Goal: Information Seeking & Learning: Check status

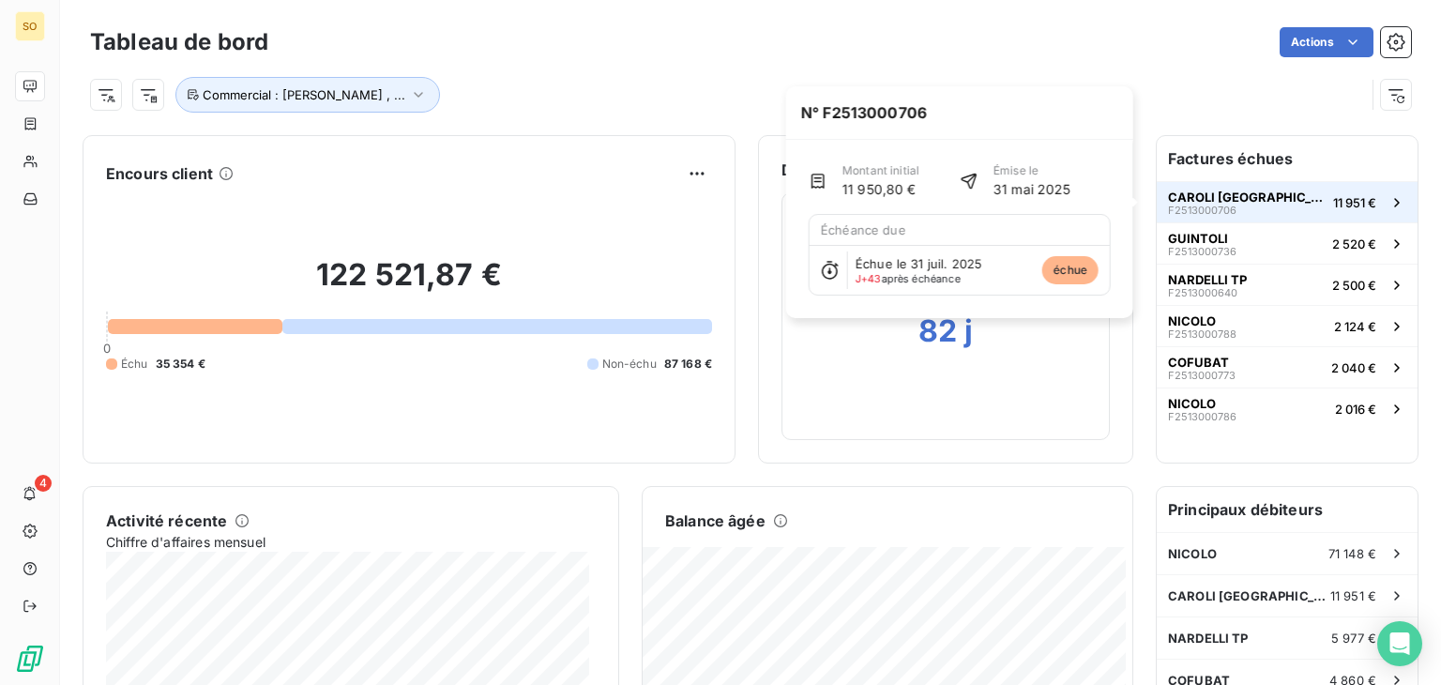
click at [1201, 206] on span "F2513000706" at bounding box center [1202, 210] width 68 height 11
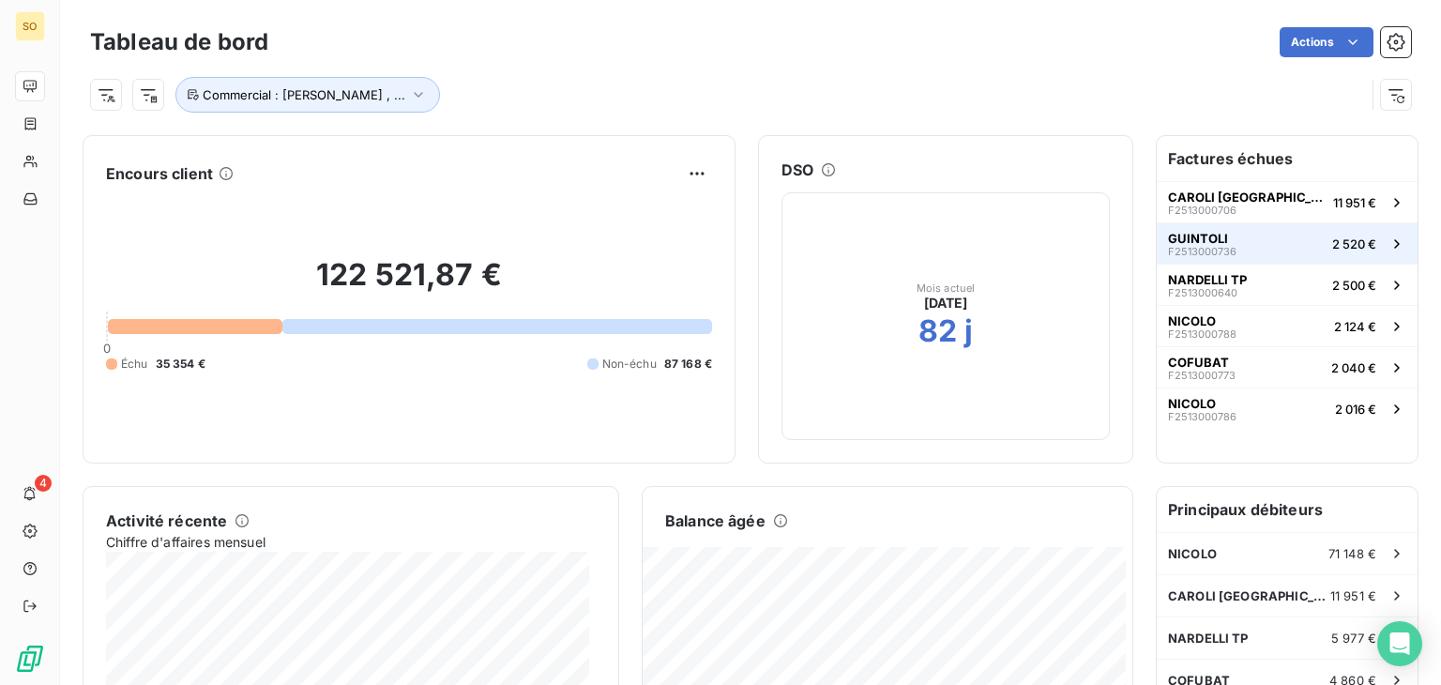
click at [1252, 247] on button "GUINTOLI F2513000736 2 520 €" at bounding box center [1287, 242] width 261 height 41
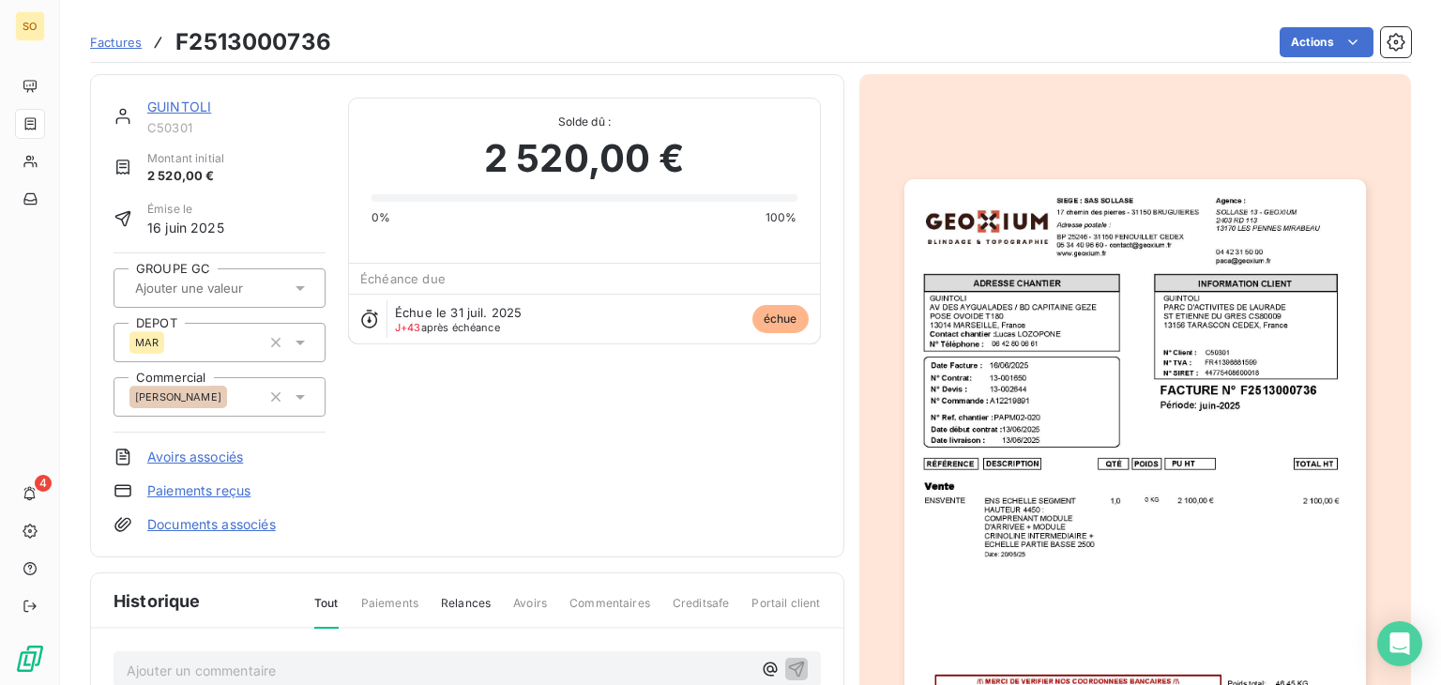
scroll to position [94, 0]
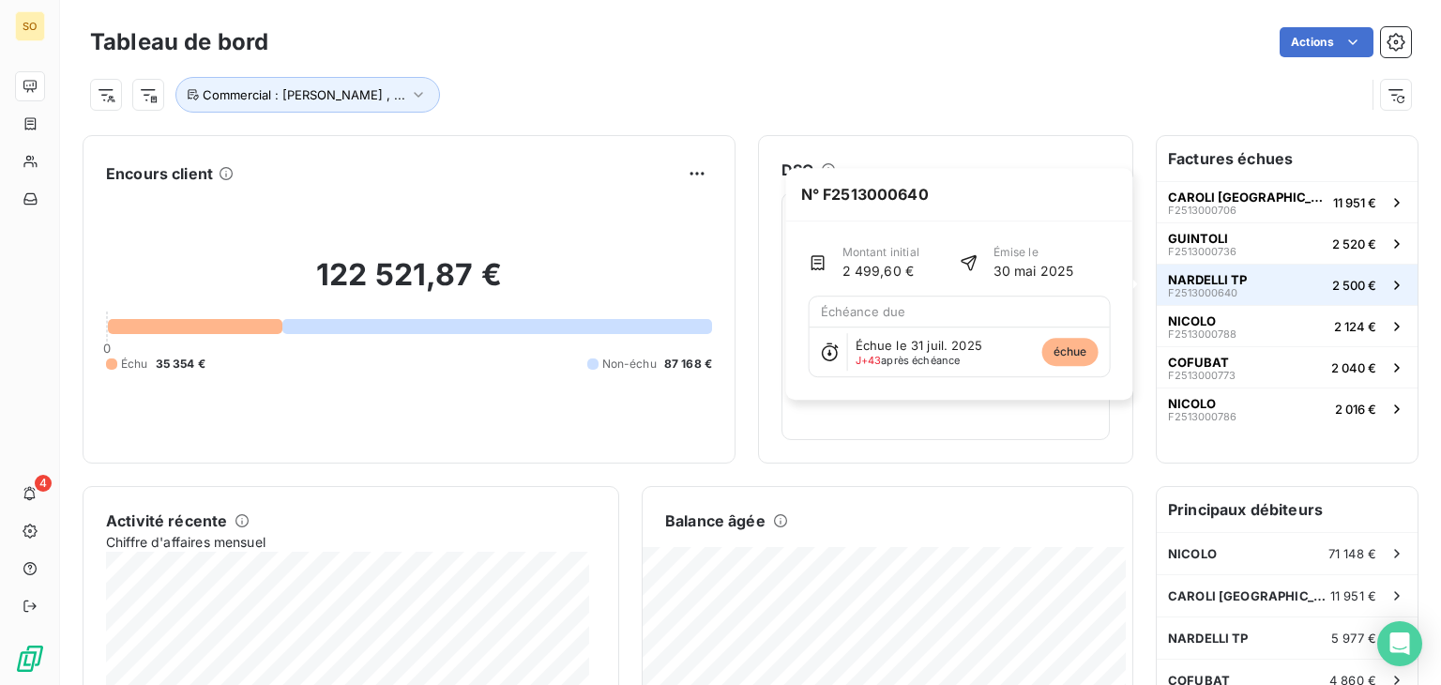
click at [1251, 286] on button "NARDELLI TP F2513000640 2 500 €" at bounding box center [1287, 284] width 261 height 41
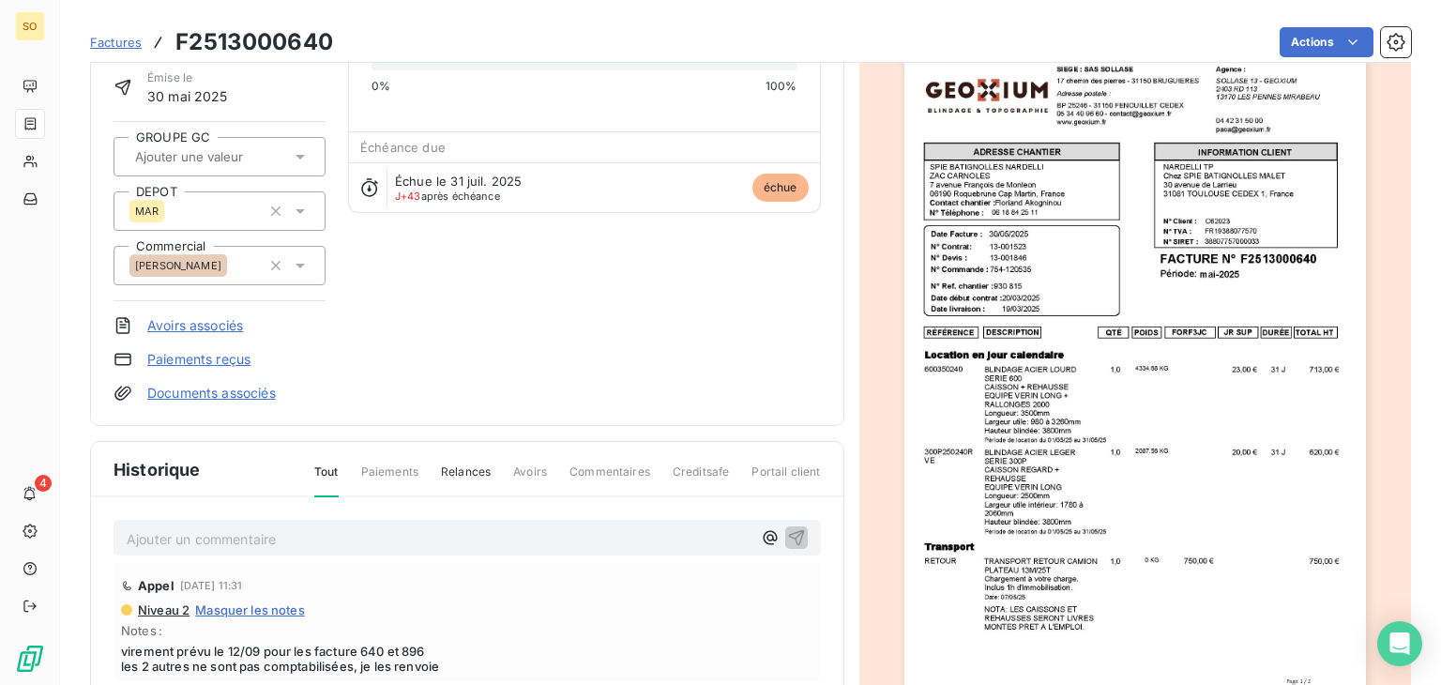
scroll to position [188, 0]
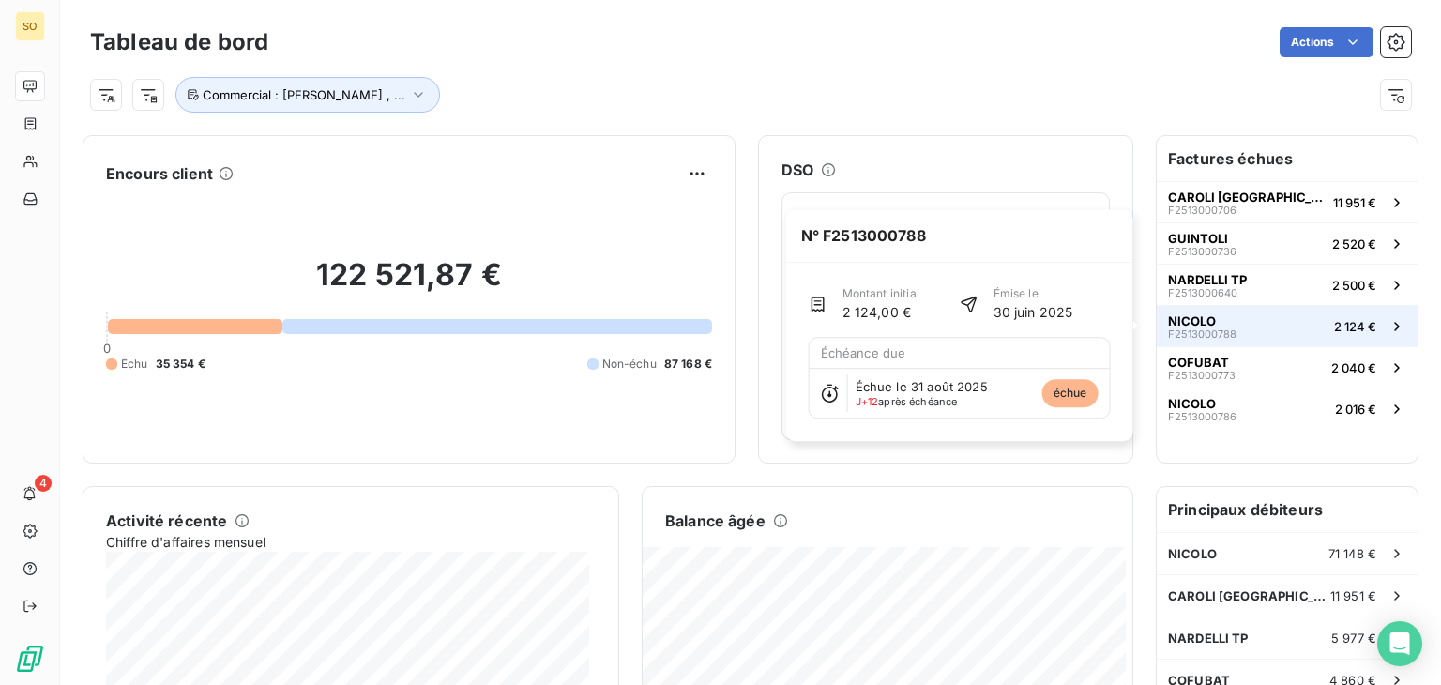
click at [1242, 321] on button "NICOLO F2513000788 2 124 €" at bounding box center [1287, 325] width 261 height 41
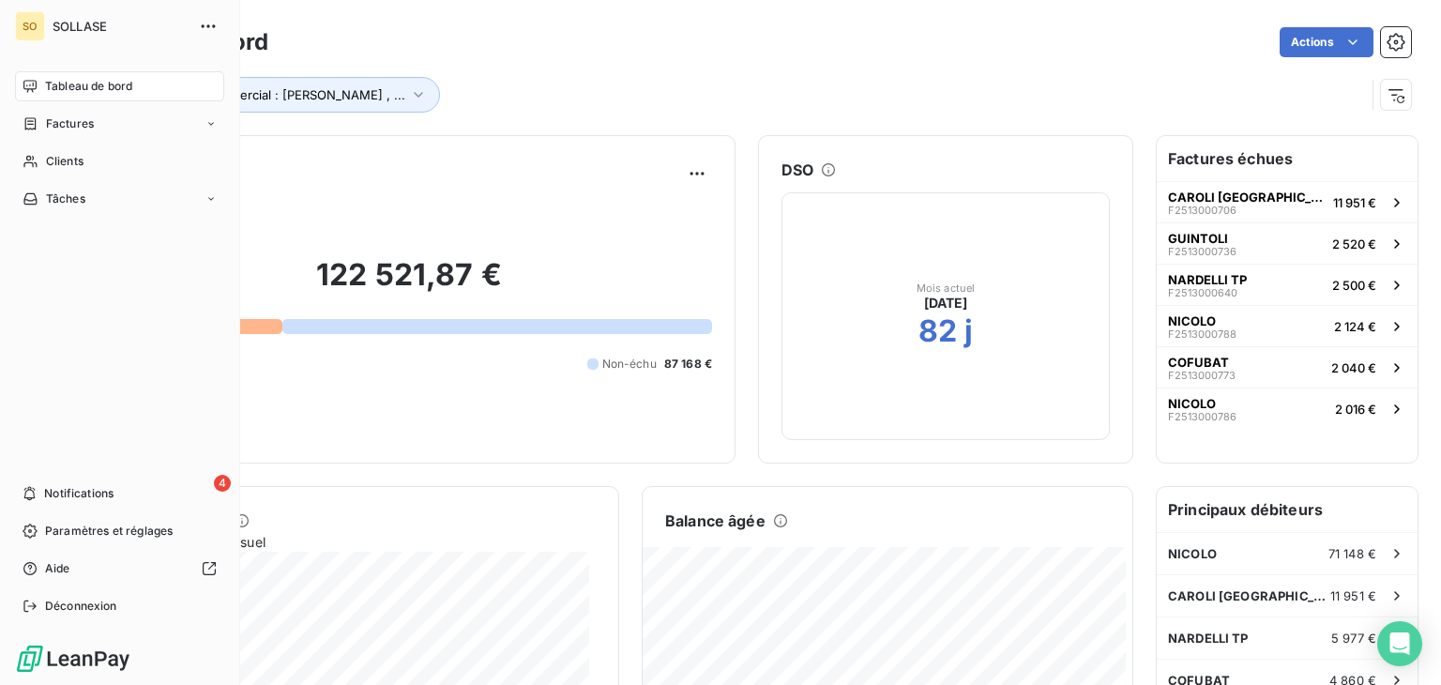
click at [137, 82] on div "Tableau de bord" at bounding box center [119, 86] width 209 height 30
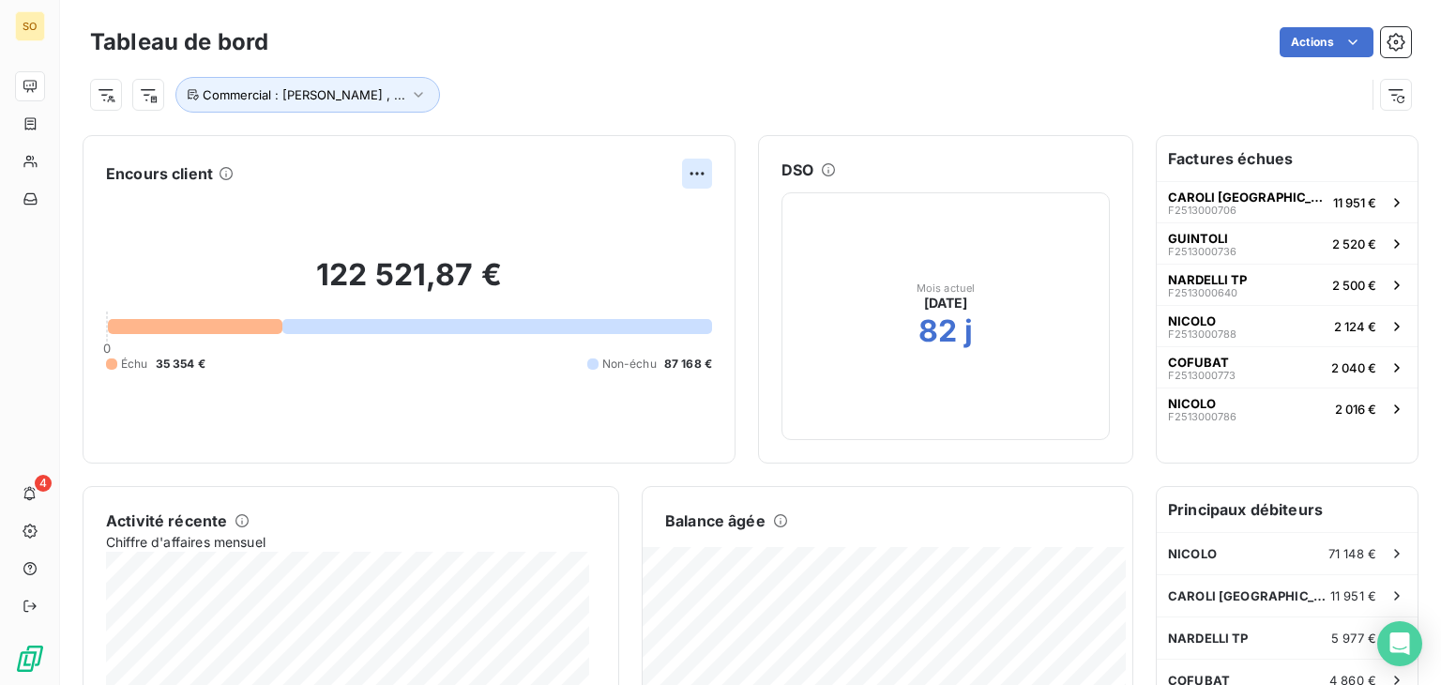
click at [687, 173] on html "SO 4 Tableau de bord Actions Commercial : [PERSON_NAME] , ... Encours client 12…" at bounding box center [720, 342] width 1441 height 685
click at [557, 162] on html "SO 4 Tableau de bord Actions Commercial : [PERSON_NAME] , ... Encours client Ex…" at bounding box center [720, 342] width 1441 height 685
click at [143, 167] on h6 "Encours client" at bounding box center [159, 173] width 107 height 23
click at [174, 234] on div "122 521,87 € 0 Échu 35 354 € Non-échu 87 168 €" at bounding box center [409, 314] width 606 height 251
click at [218, 325] on div at bounding box center [195, 326] width 175 height 15
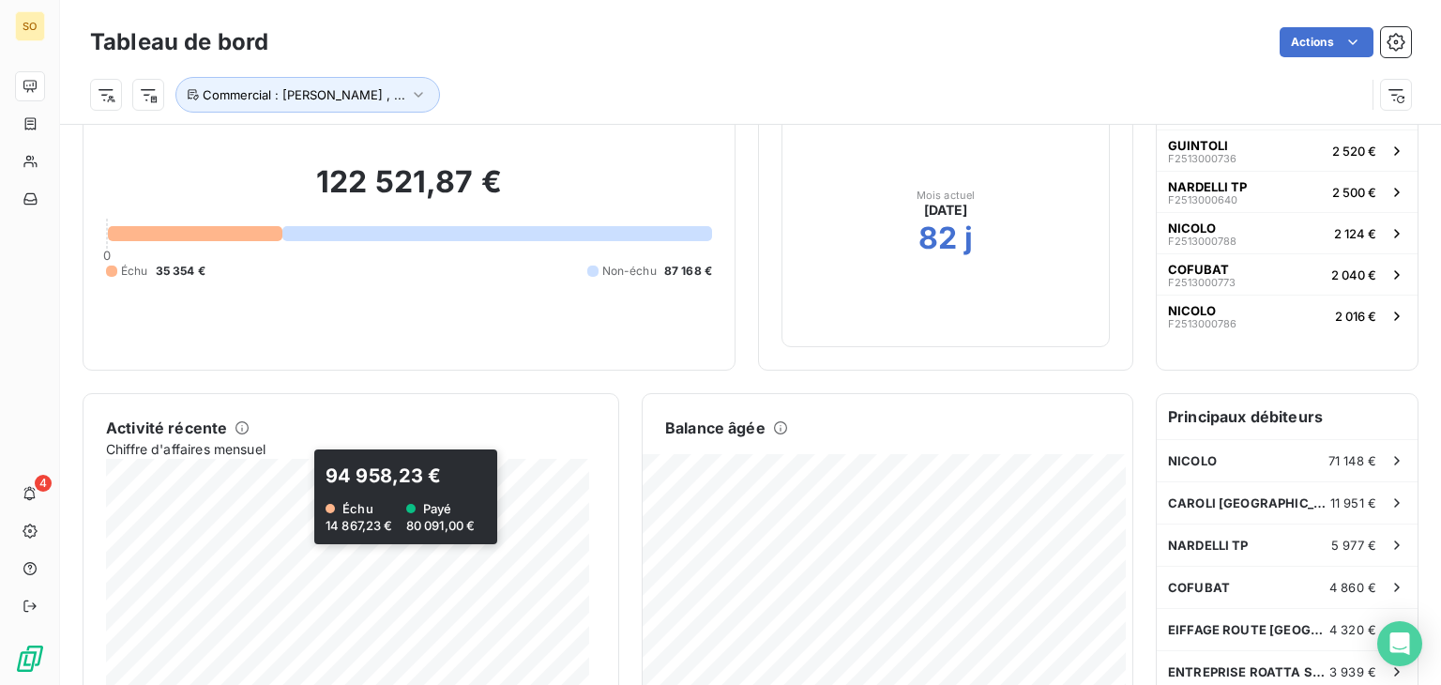
scroll to position [254, 0]
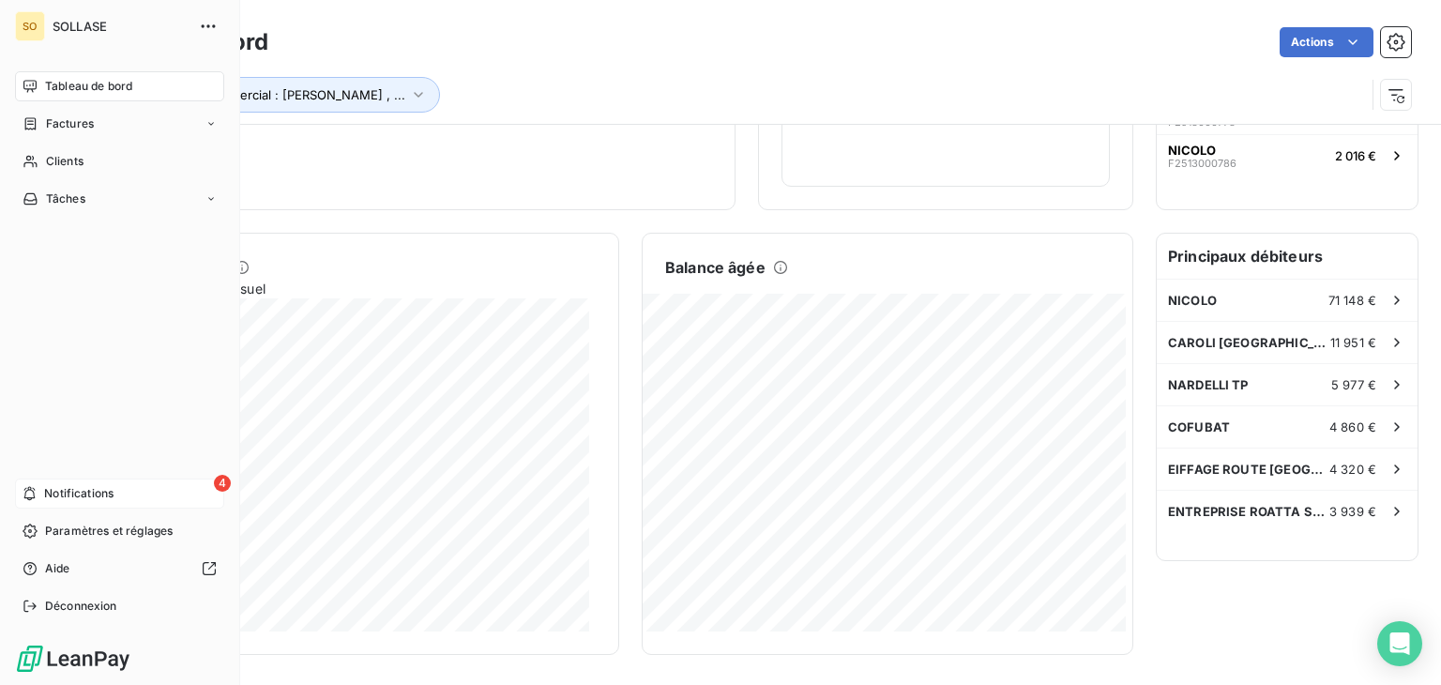
click at [29, 486] on icon at bounding box center [30, 493] width 14 height 15
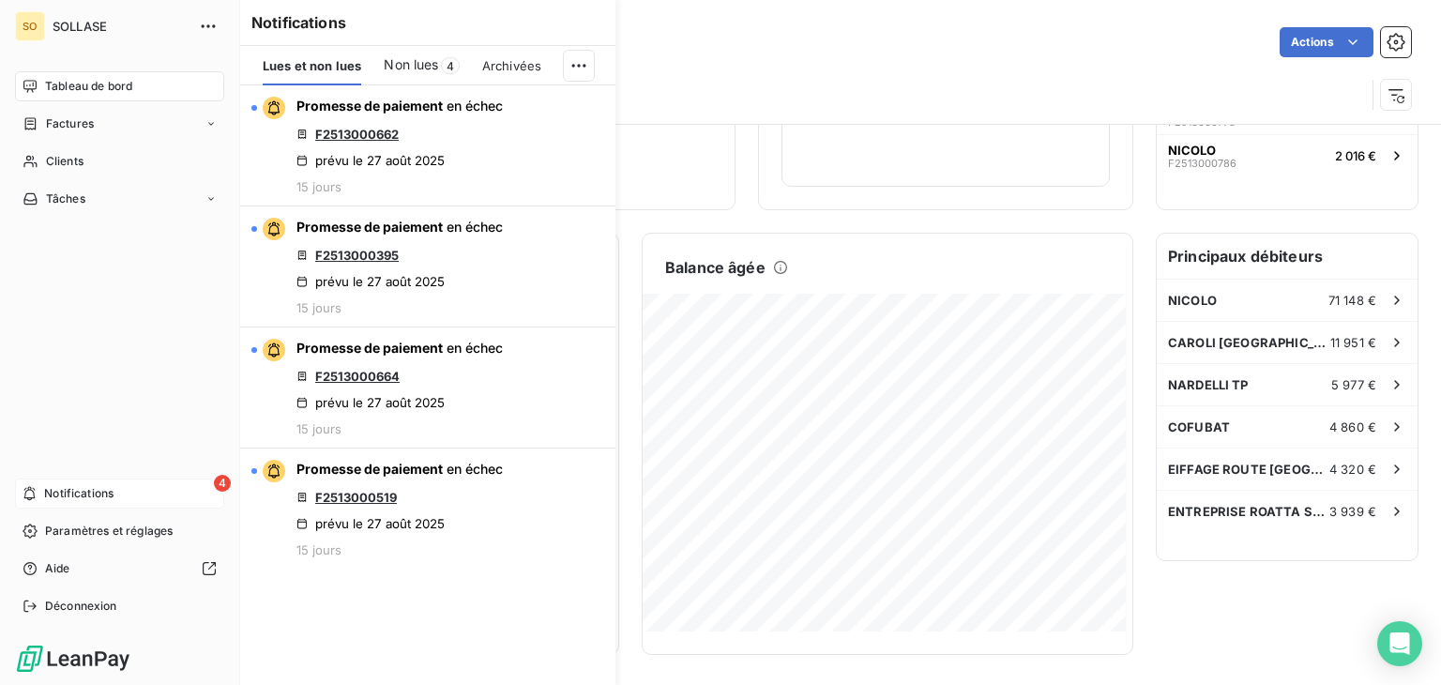
click at [29, 486] on icon at bounding box center [30, 493] width 14 height 15
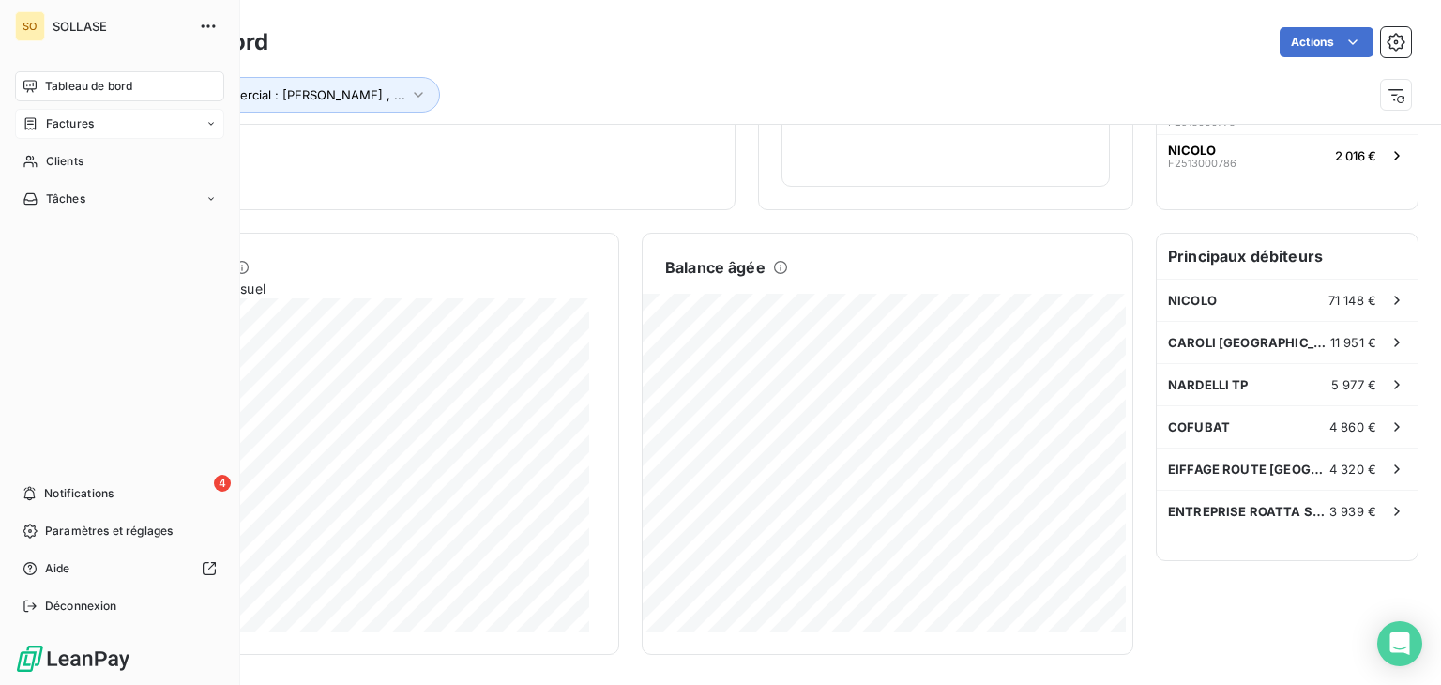
click at [80, 129] on span "Factures" at bounding box center [70, 123] width 48 height 17
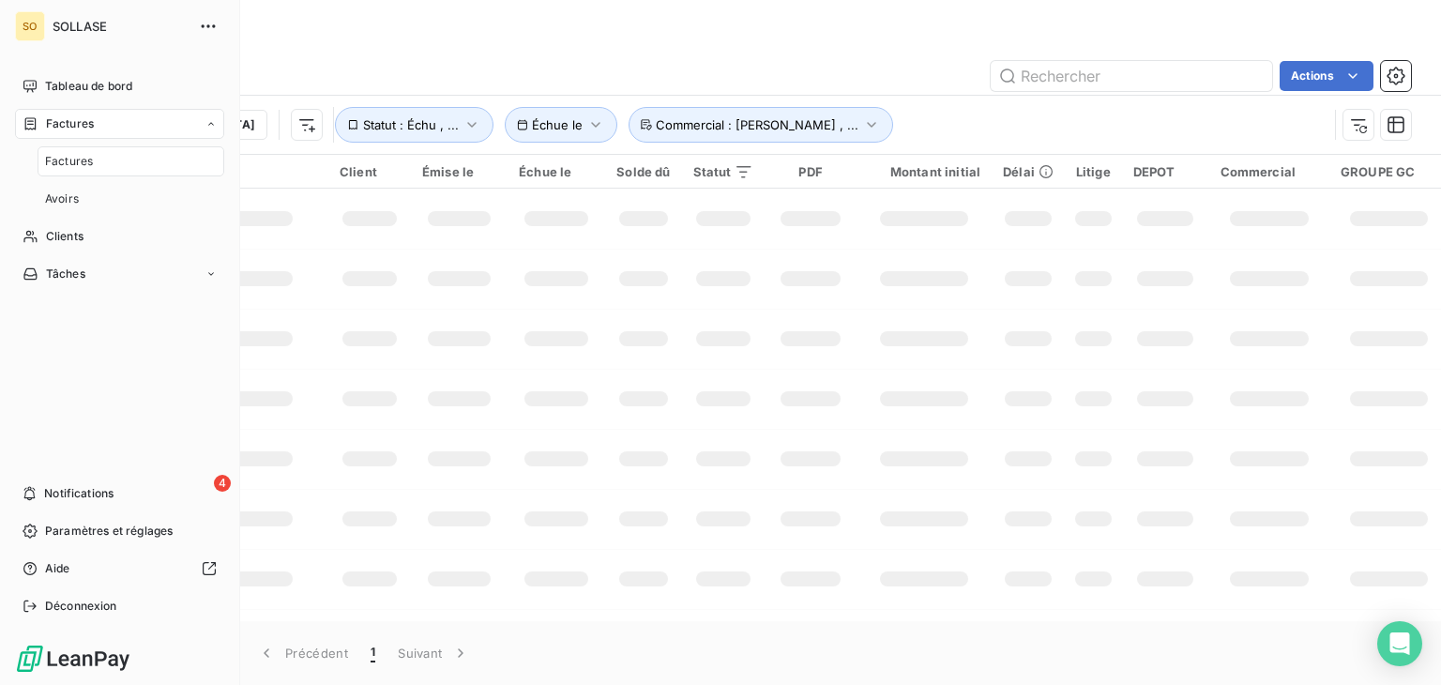
click at [71, 166] on span "Factures" at bounding box center [69, 161] width 48 height 17
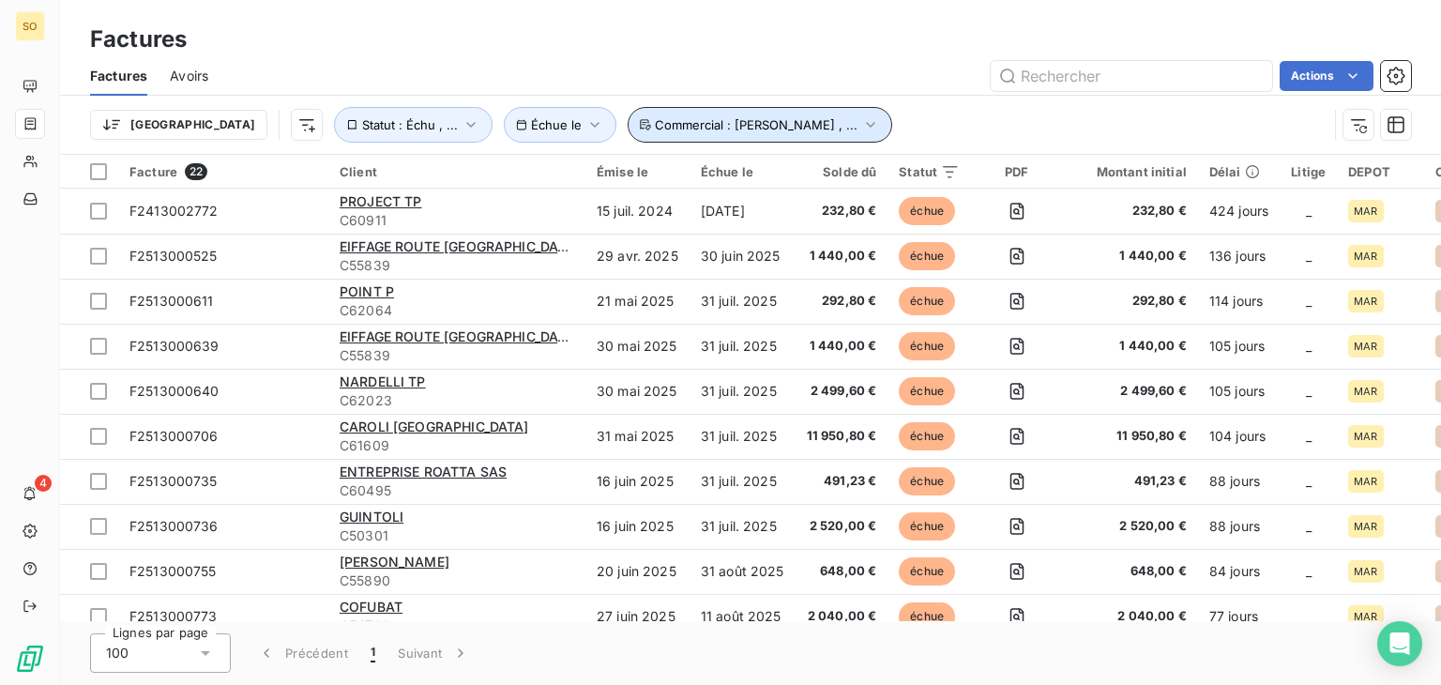
click at [861, 119] on icon "button" at bounding box center [870, 124] width 19 height 19
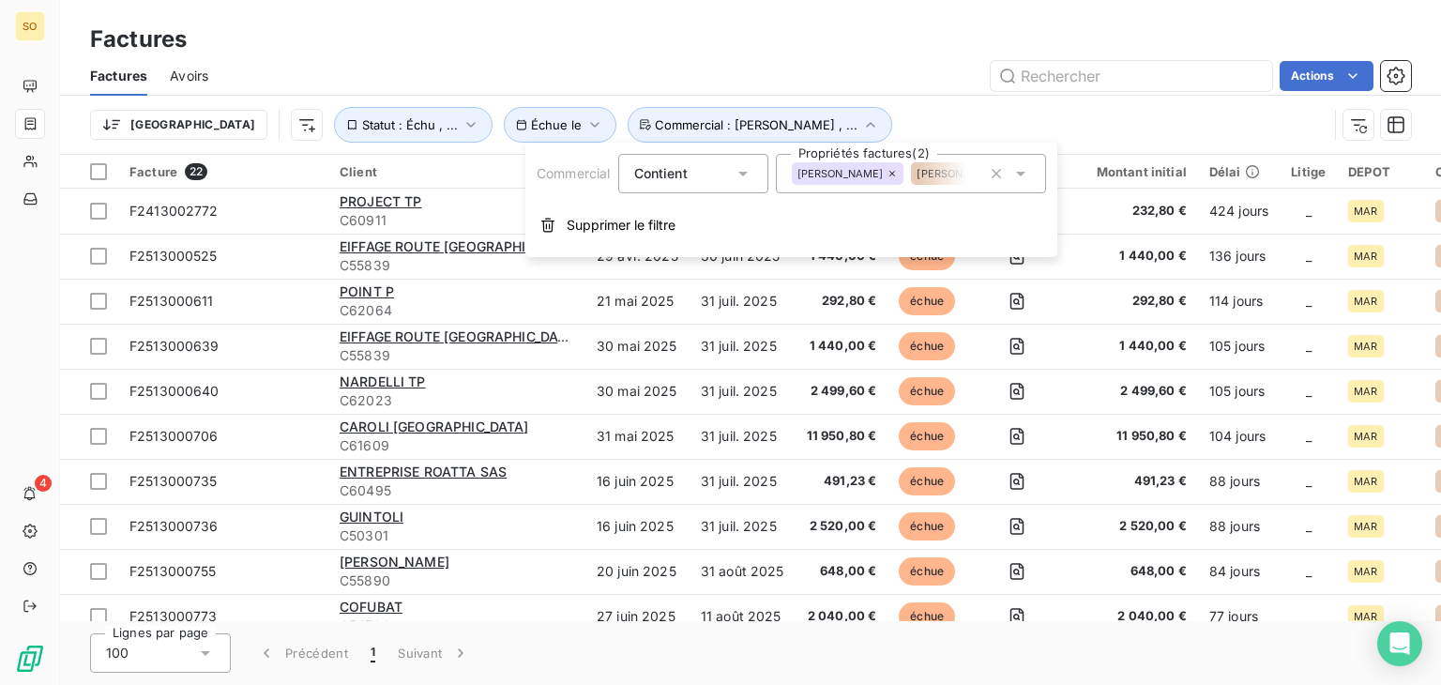
click at [1026, 176] on icon at bounding box center [1021, 173] width 19 height 19
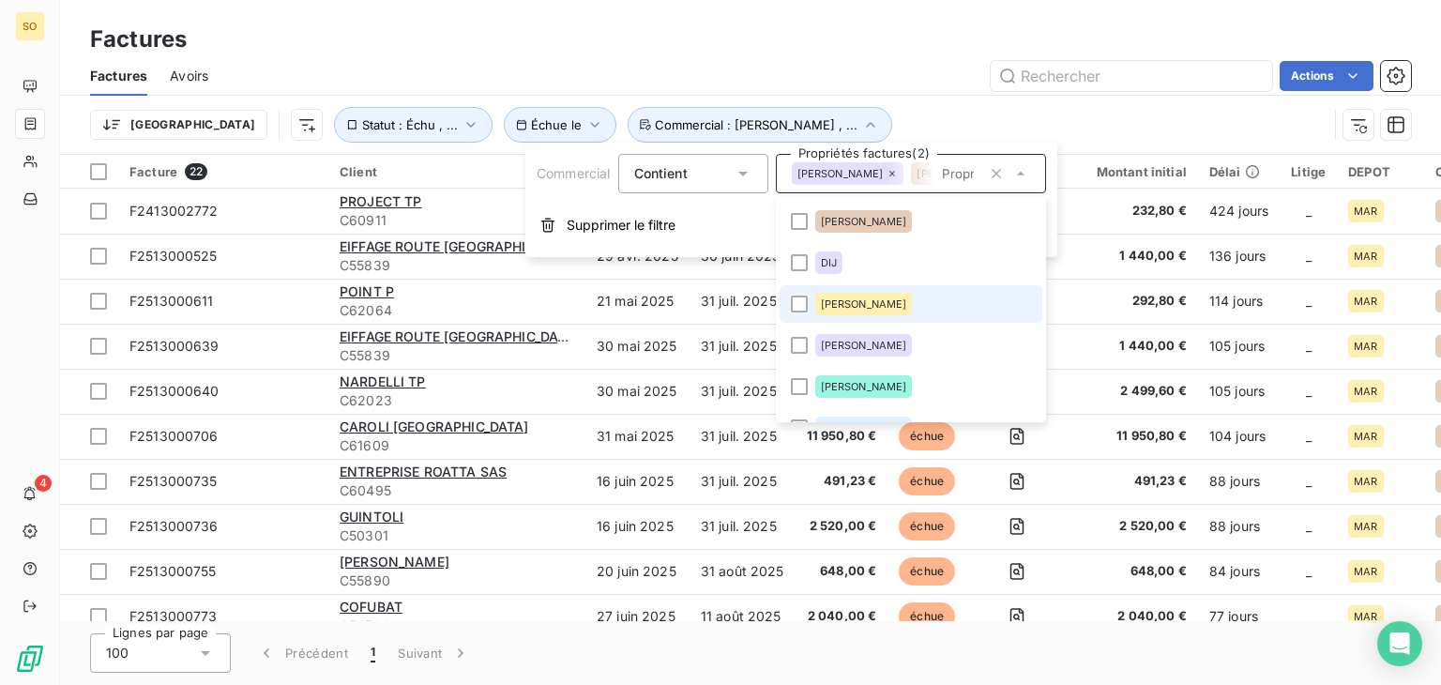
scroll to position [285, 0]
click at [924, 100] on div "Trier Échue le Statut : Échu , ... Commercial : [PERSON_NAME] , ..." at bounding box center [750, 125] width 1321 height 58
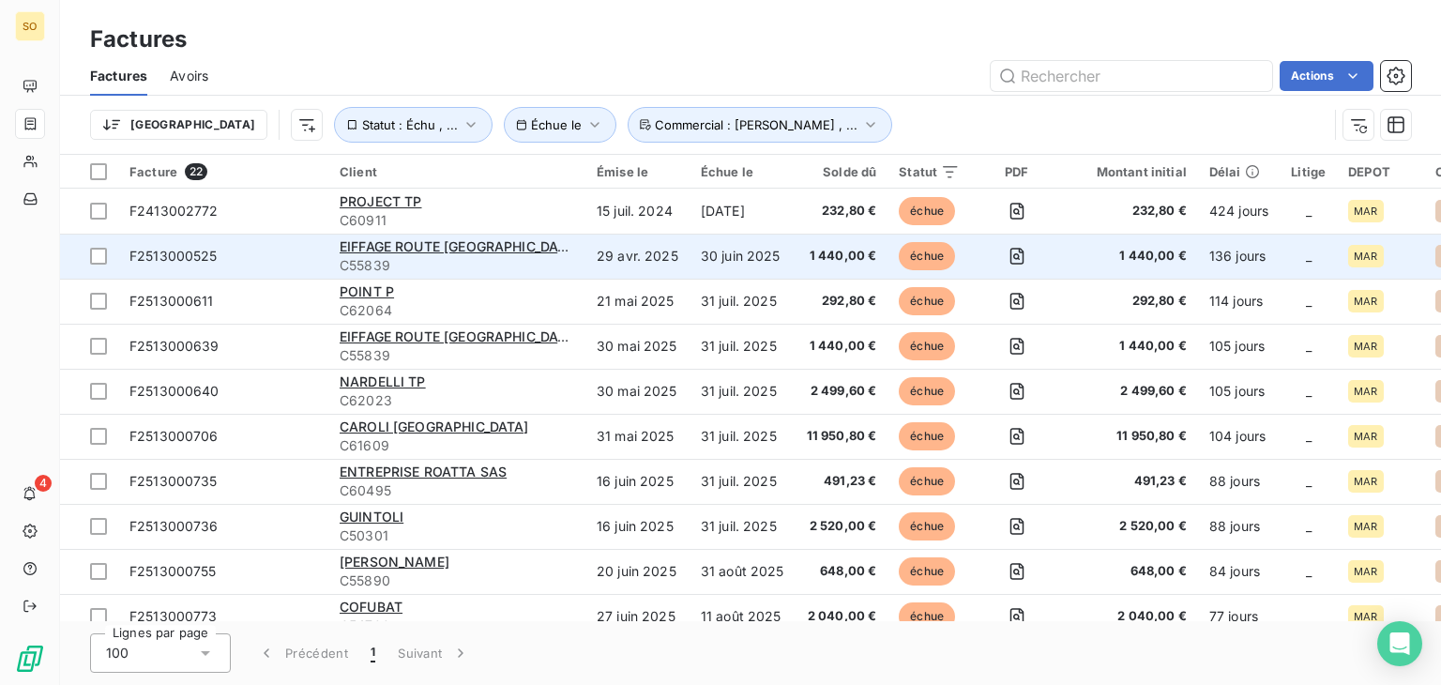
click at [462, 260] on span "C55839" at bounding box center [457, 265] width 235 height 19
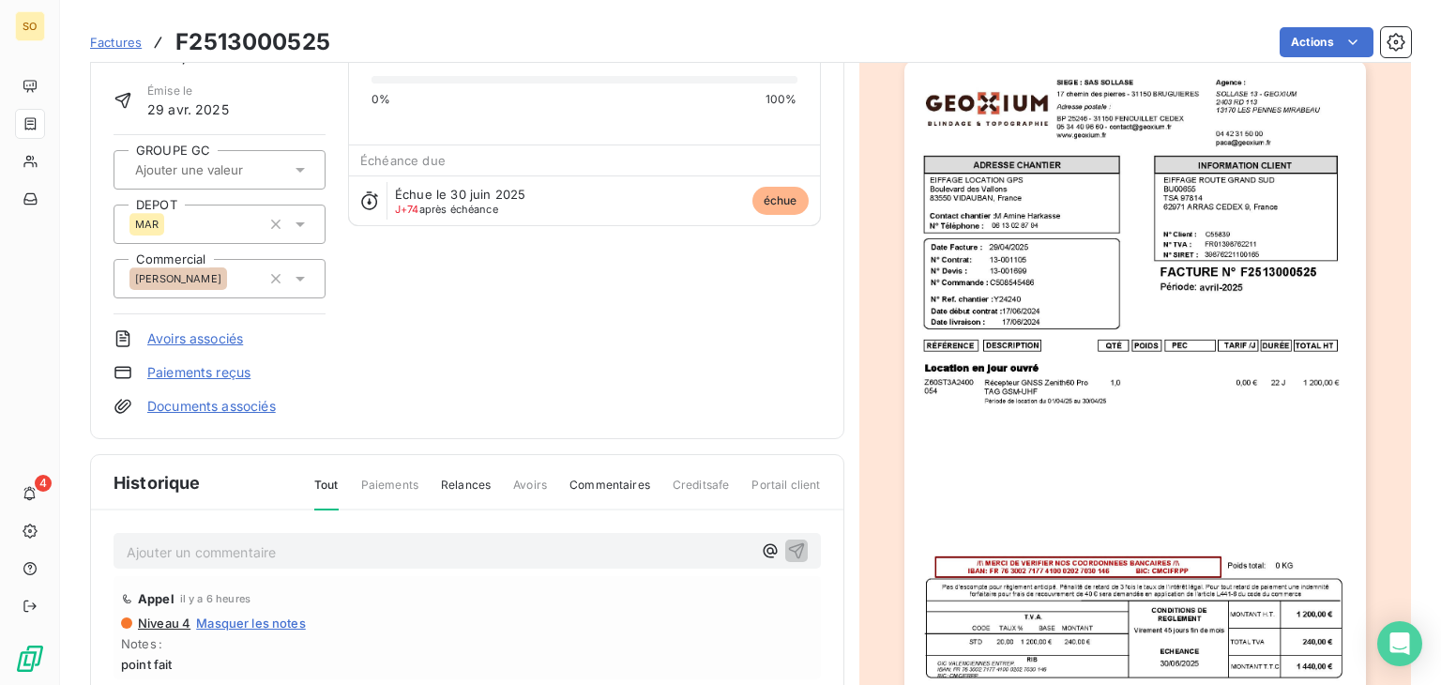
scroll to position [94, 0]
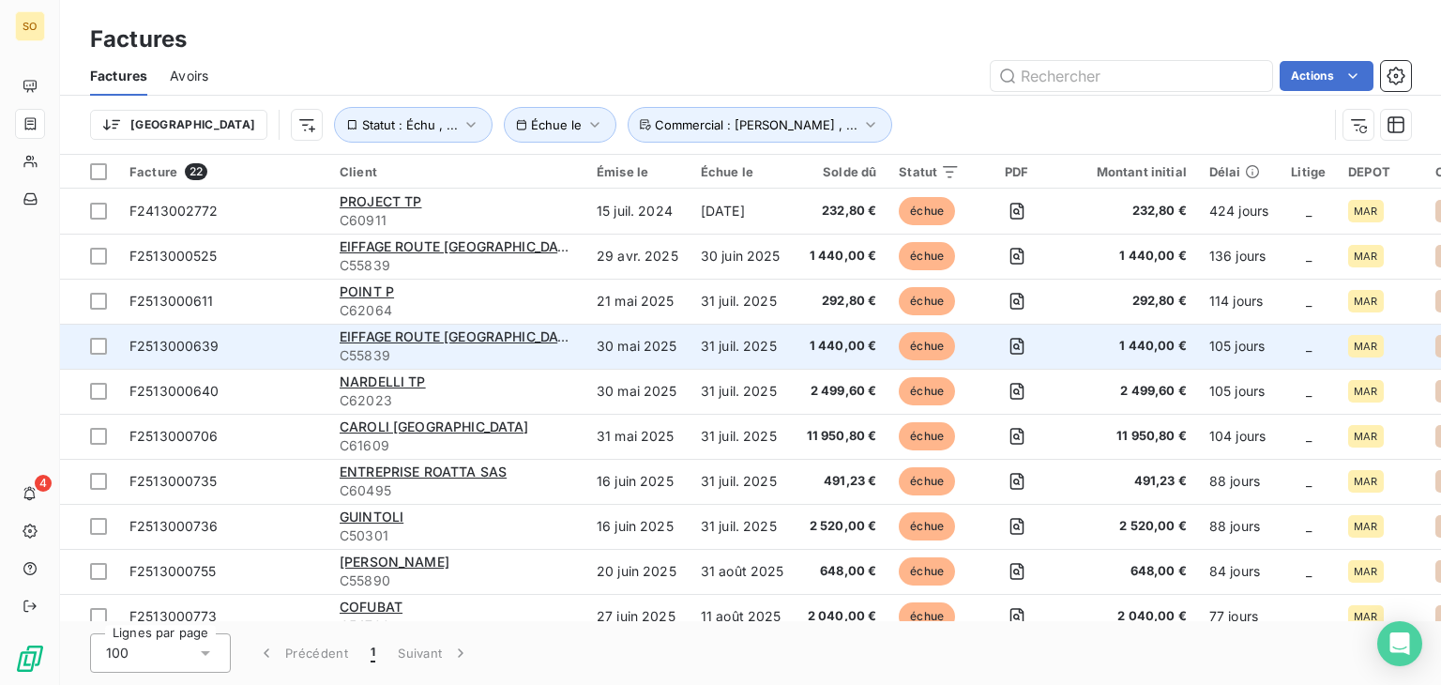
click at [563, 346] on span "C55839" at bounding box center [457, 355] width 235 height 19
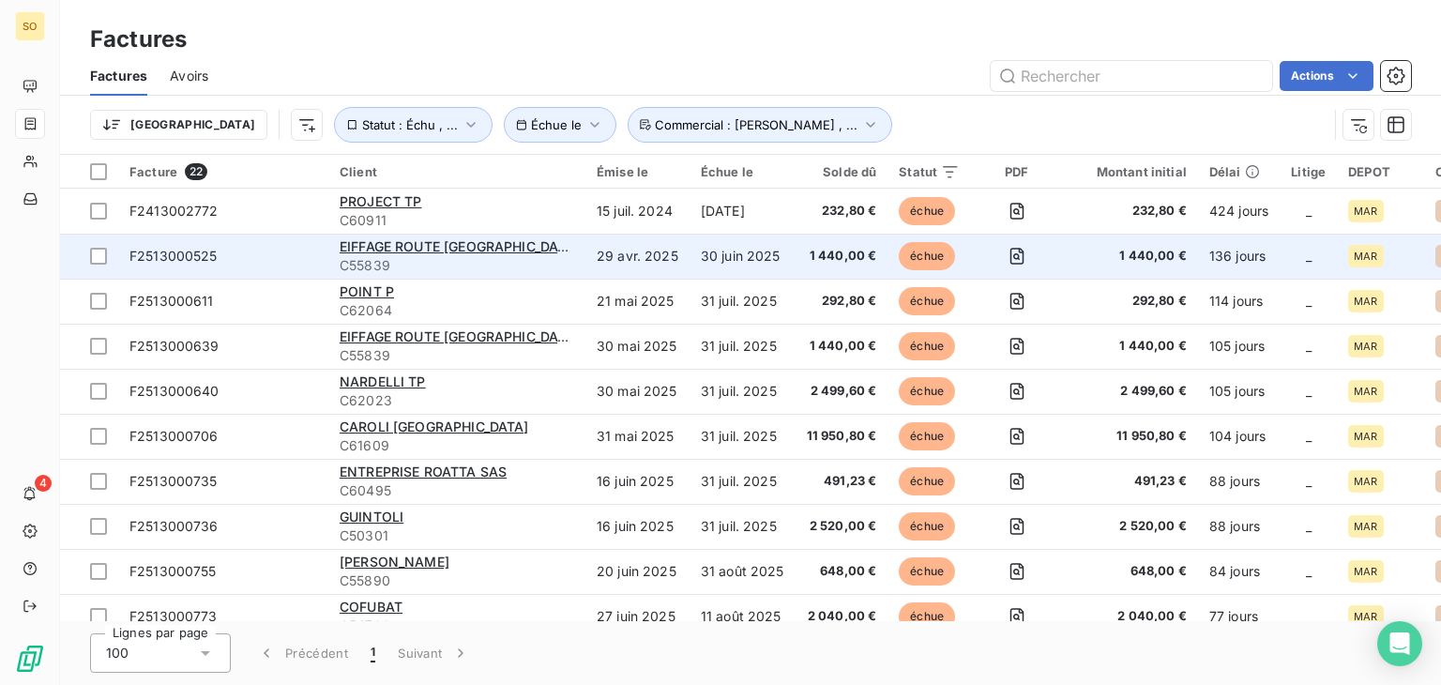
click at [527, 270] on span "C55839" at bounding box center [457, 265] width 235 height 19
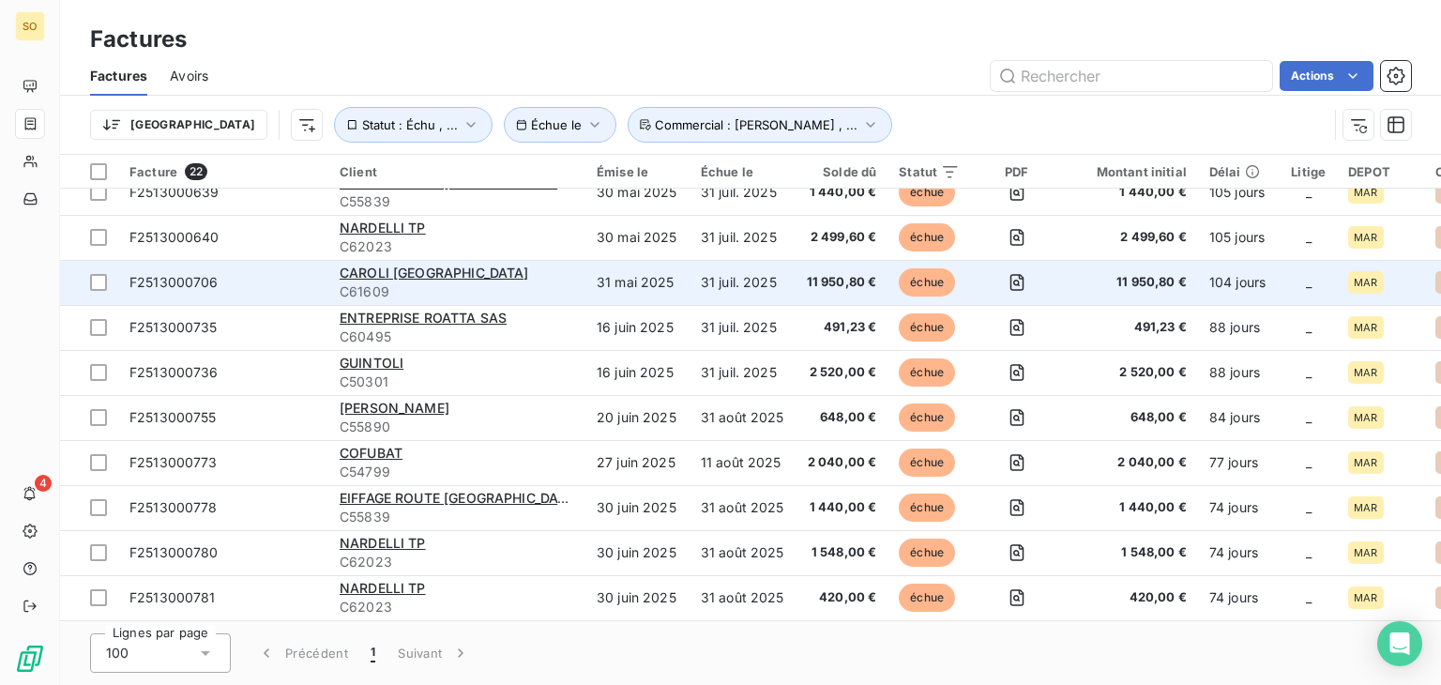
scroll to position [188, 0]
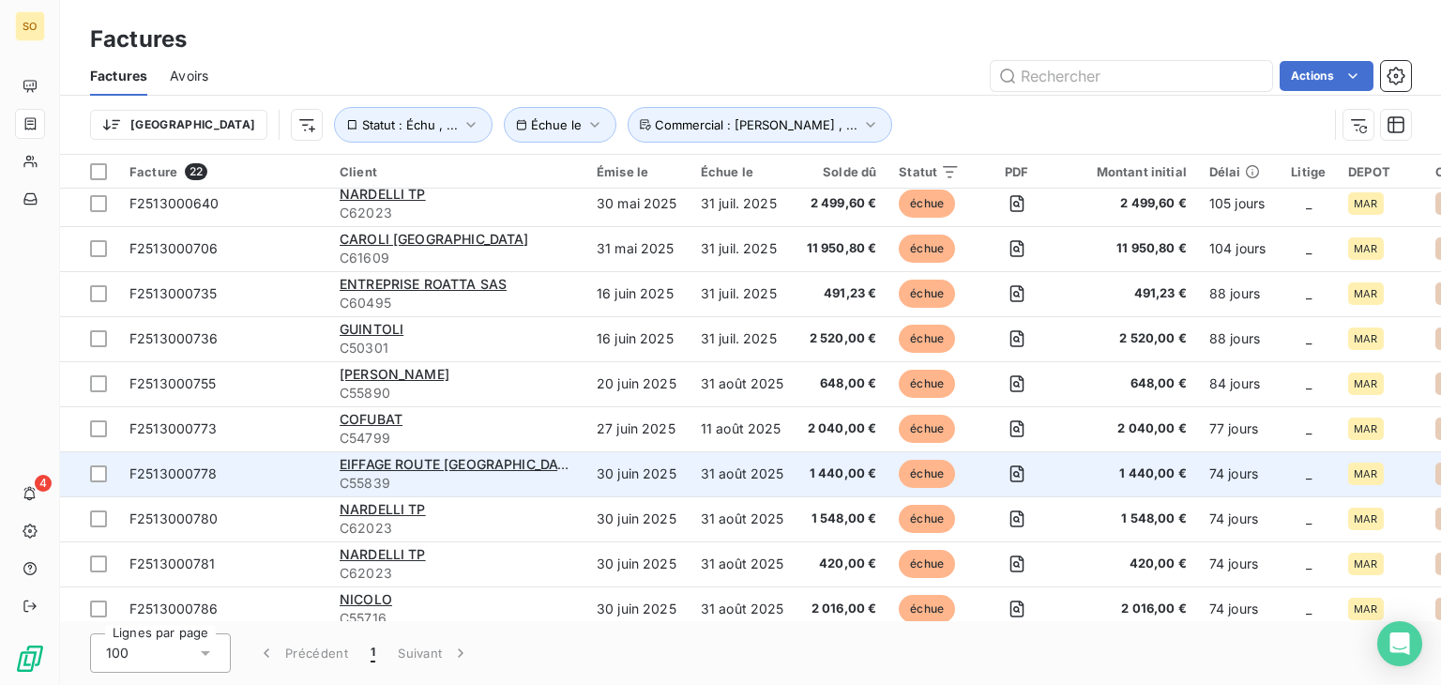
click at [538, 467] on div "EIFFAGE ROUTE [GEOGRAPHIC_DATA]" at bounding box center [457, 464] width 235 height 19
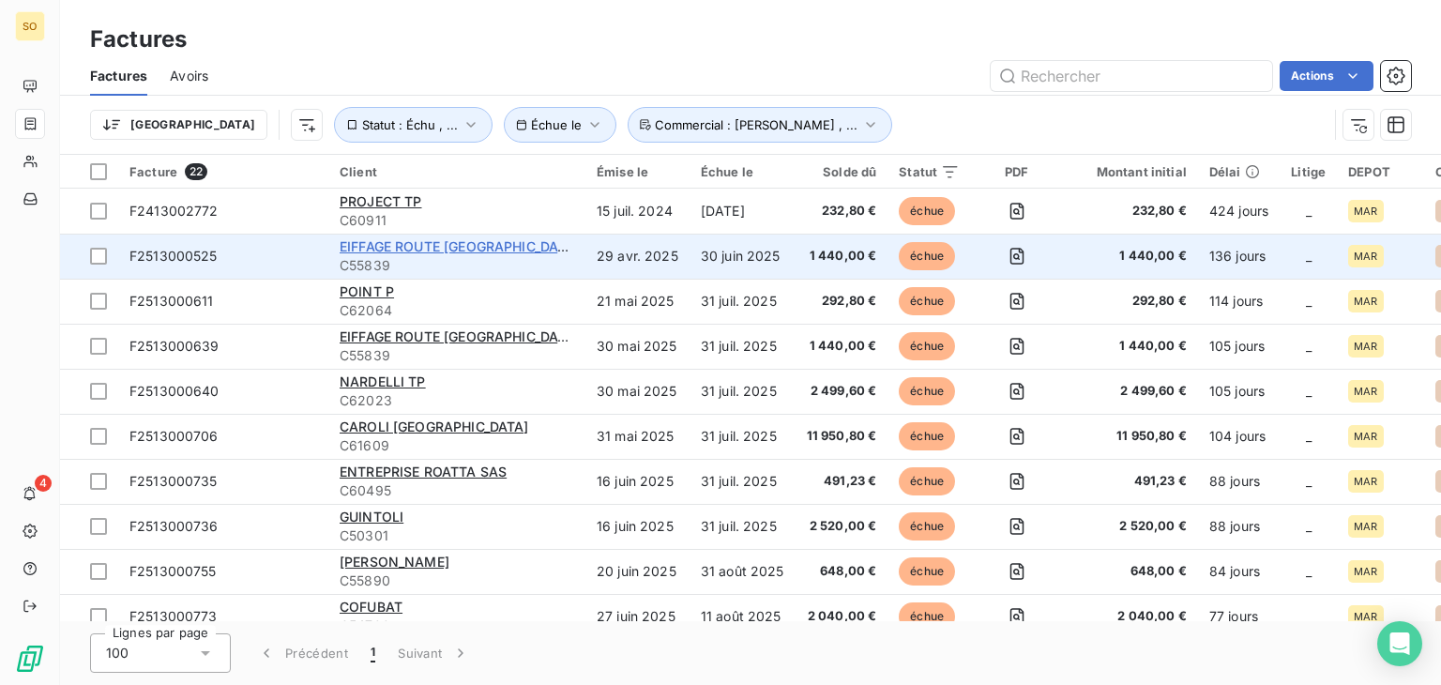
click at [470, 241] on span "EIFFAGE ROUTE [GEOGRAPHIC_DATA]" at bounding box center [460, 246] width 240 height 16
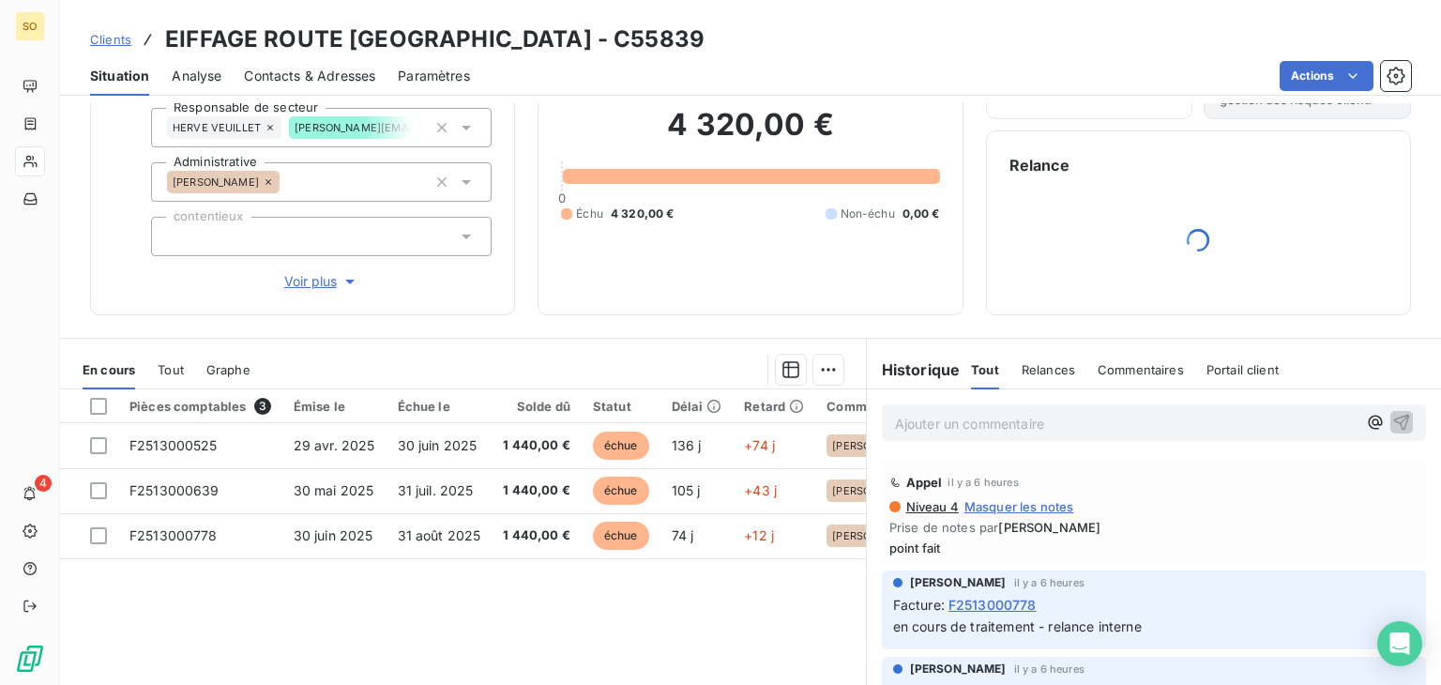
scroll to position [246, 0]
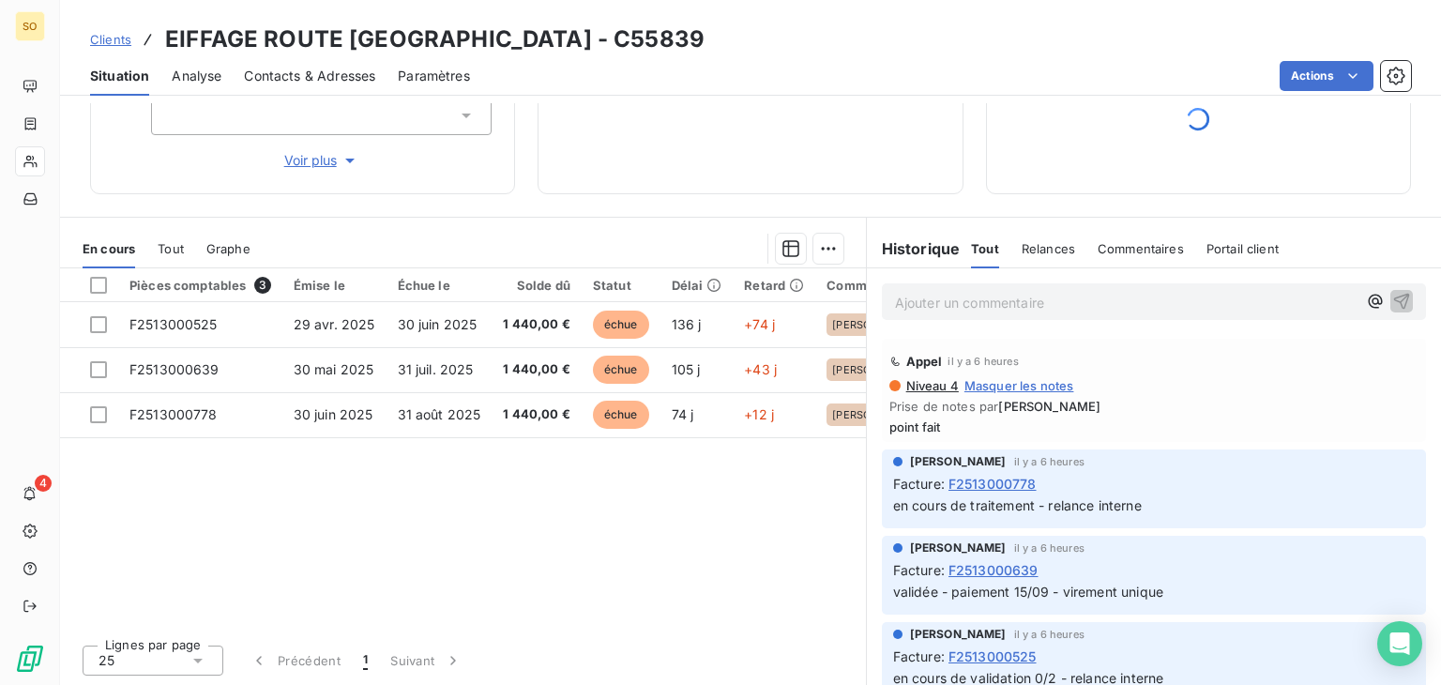
click at [987, 298] on p "Ajouter un commentaire ﻿" at bounding box center [1126, 302] width 462 height 23
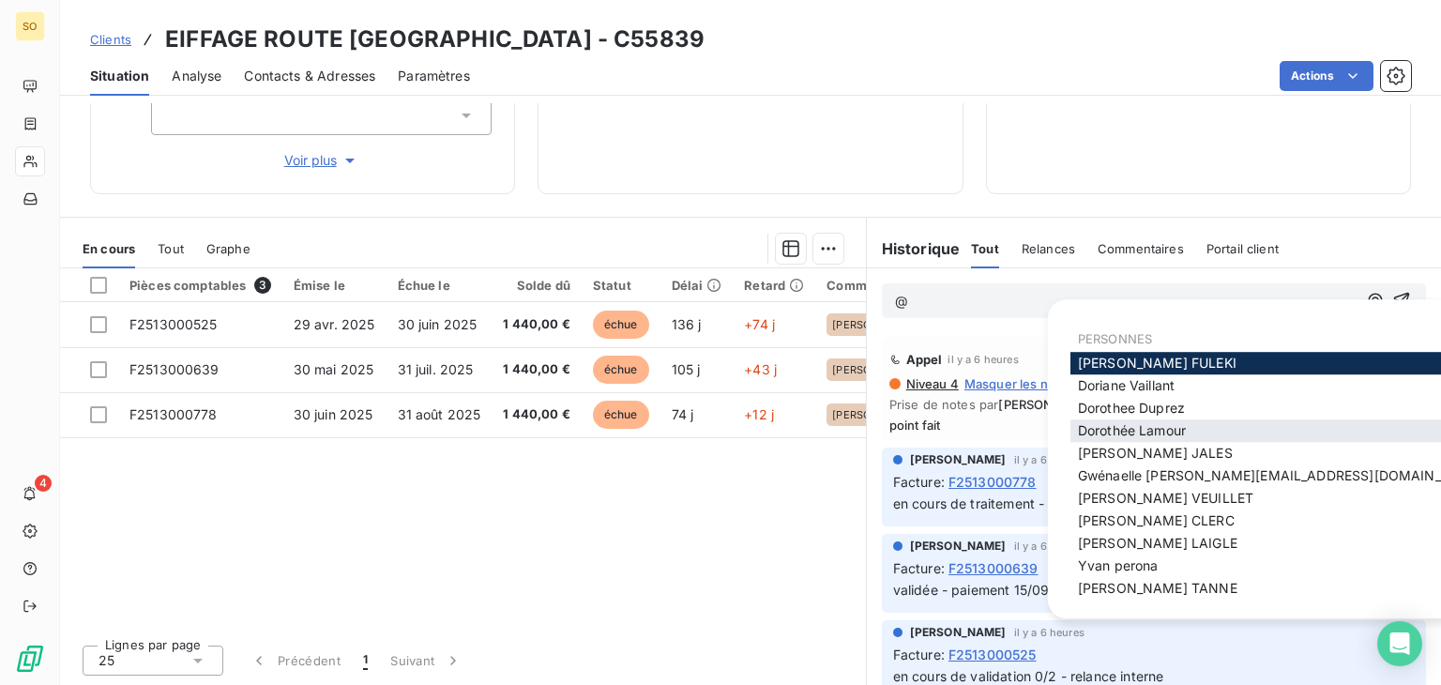
click at [1155, 431] on span "[PERSON_NAME]" at bounding box center [1132, 430] width 108 height 16
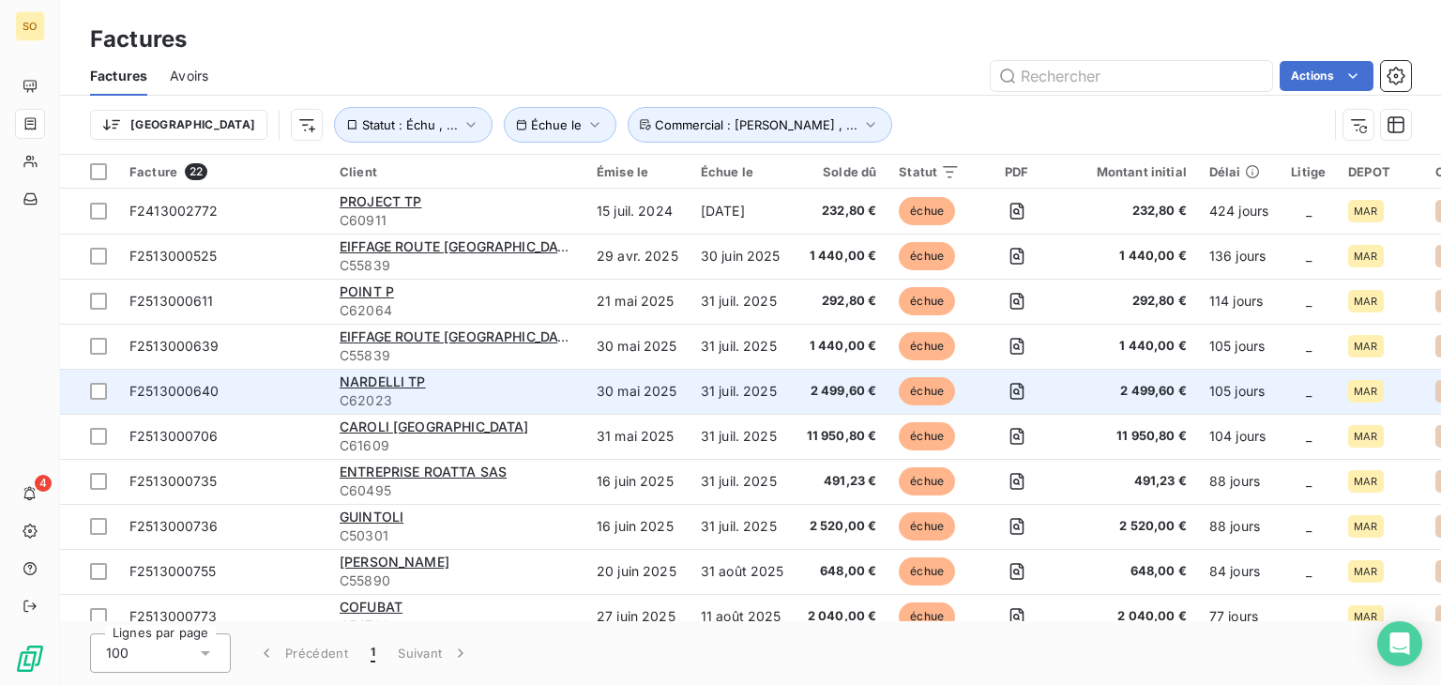
click at [502, 379] on div "NARDELLI TP" at bounding box center [457, 382] width 235 height 19
click at [466, 384] on div "NARDELLI TP" at bounding box center [457, 382] width 235 height 19
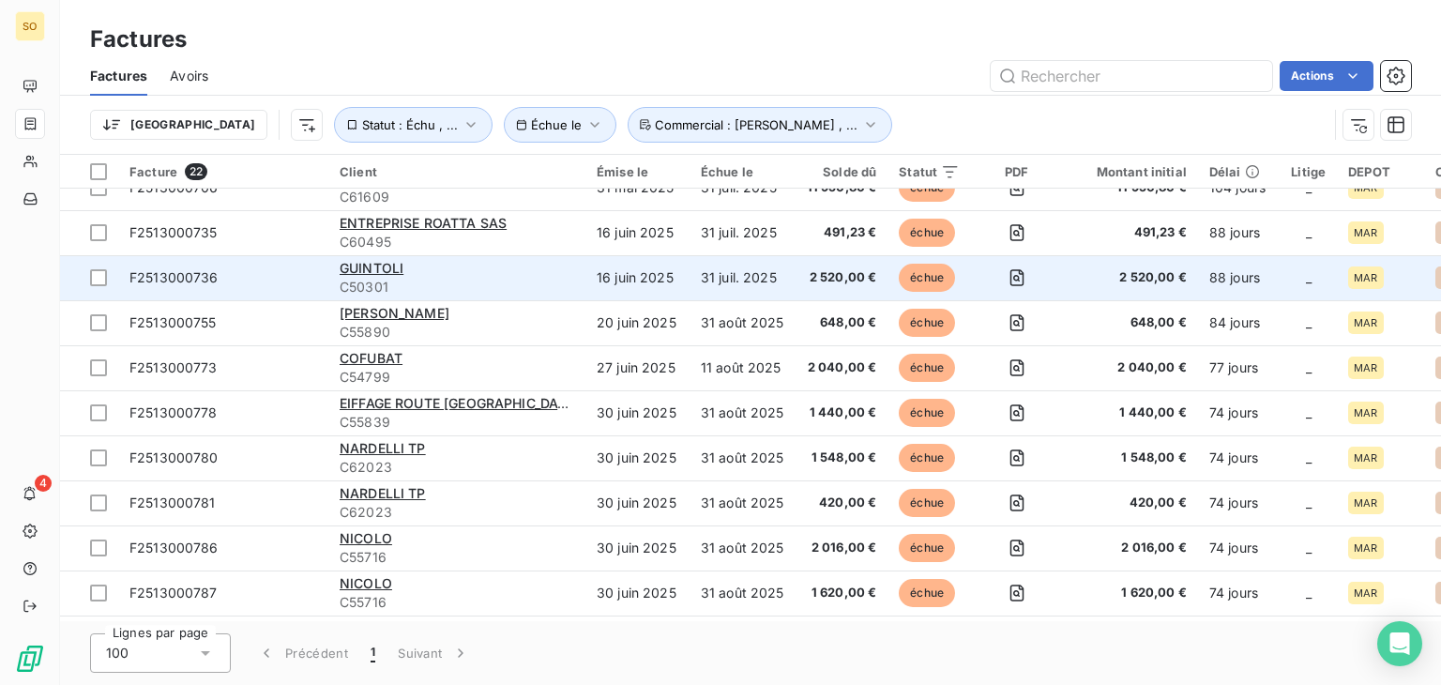
scroll to position [281, 0]
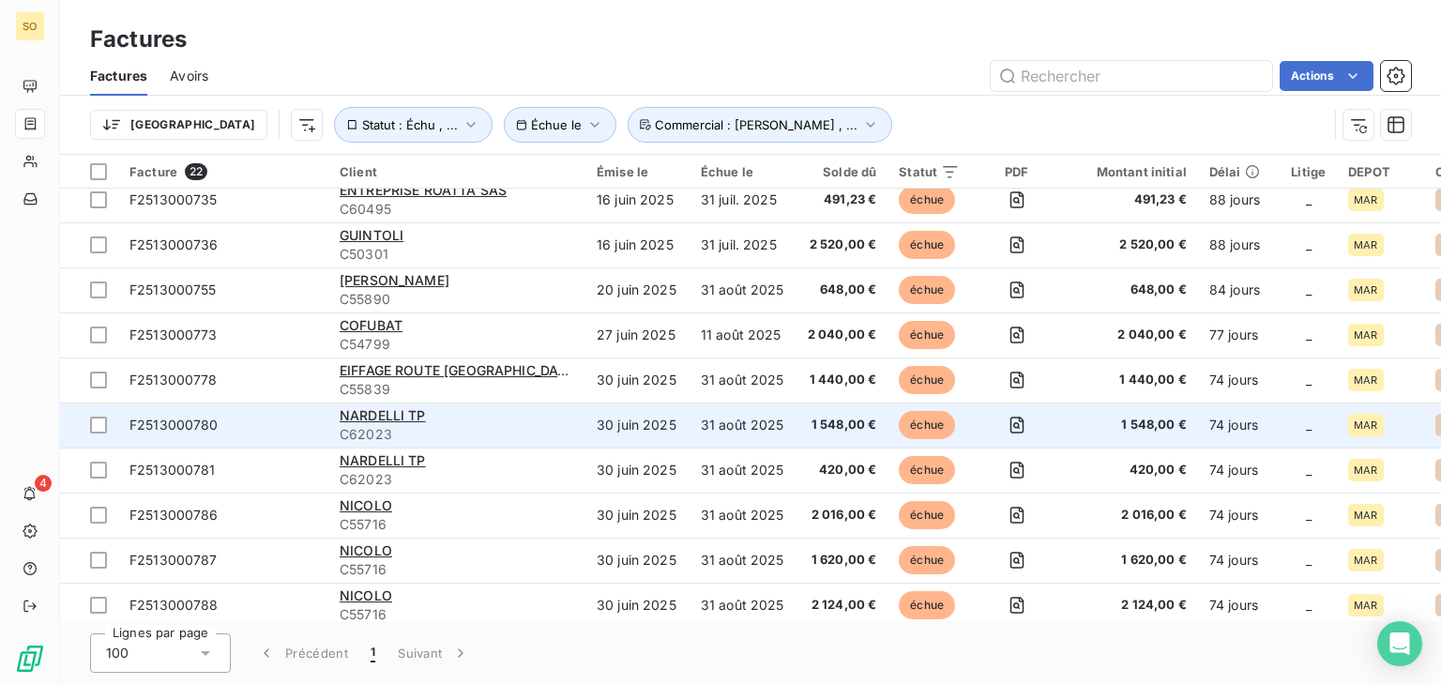
click at [510, 418] on div "NARDELLI TP" at bounding box center [457, 415] width 235 height 19
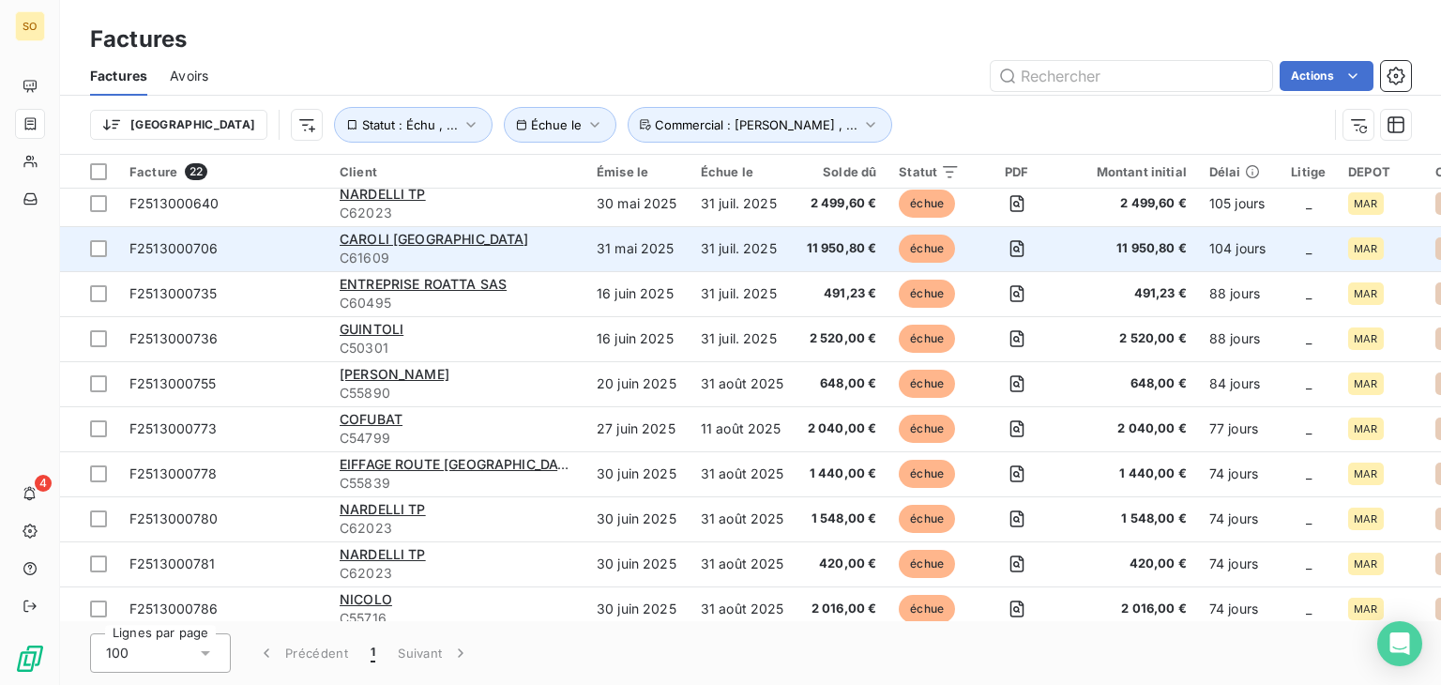
scroll to position [281, 0]
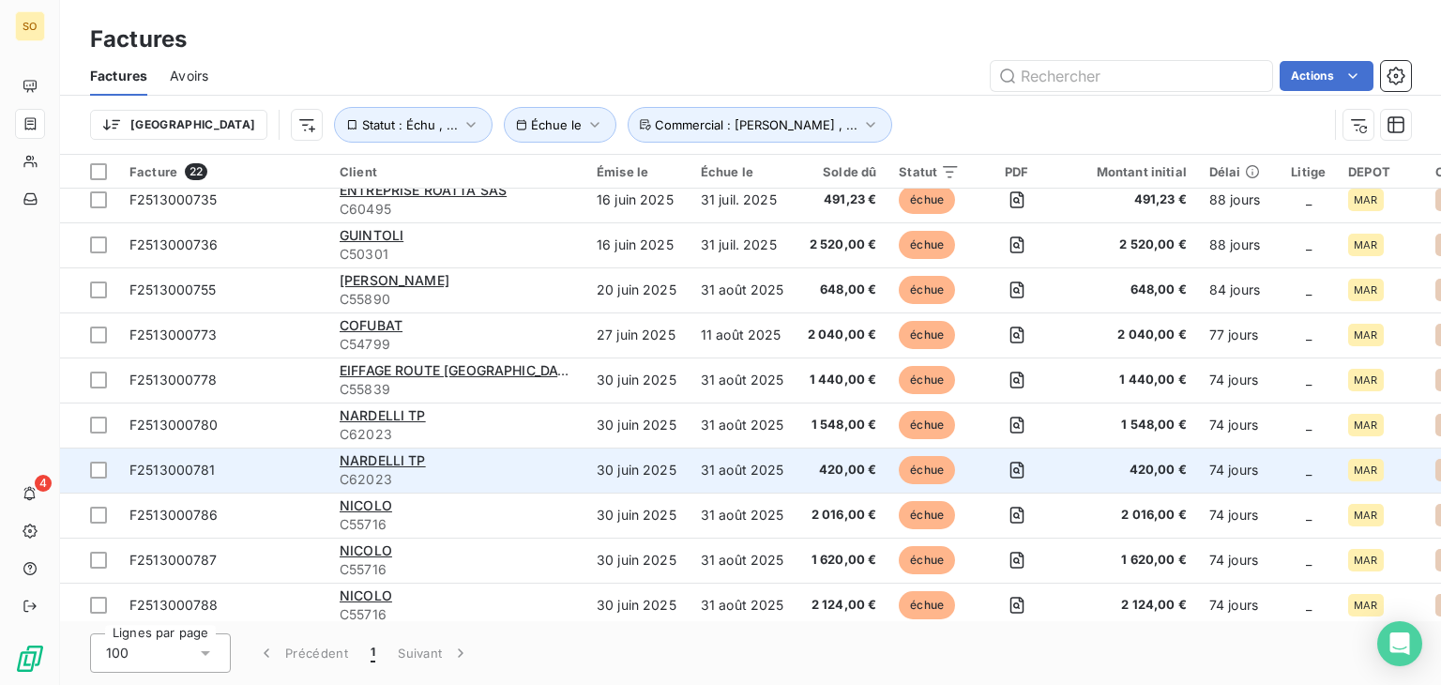
click at [488, 455] on div "NARDELLI TP" at bounding box center [457, 460] width 235 height 19
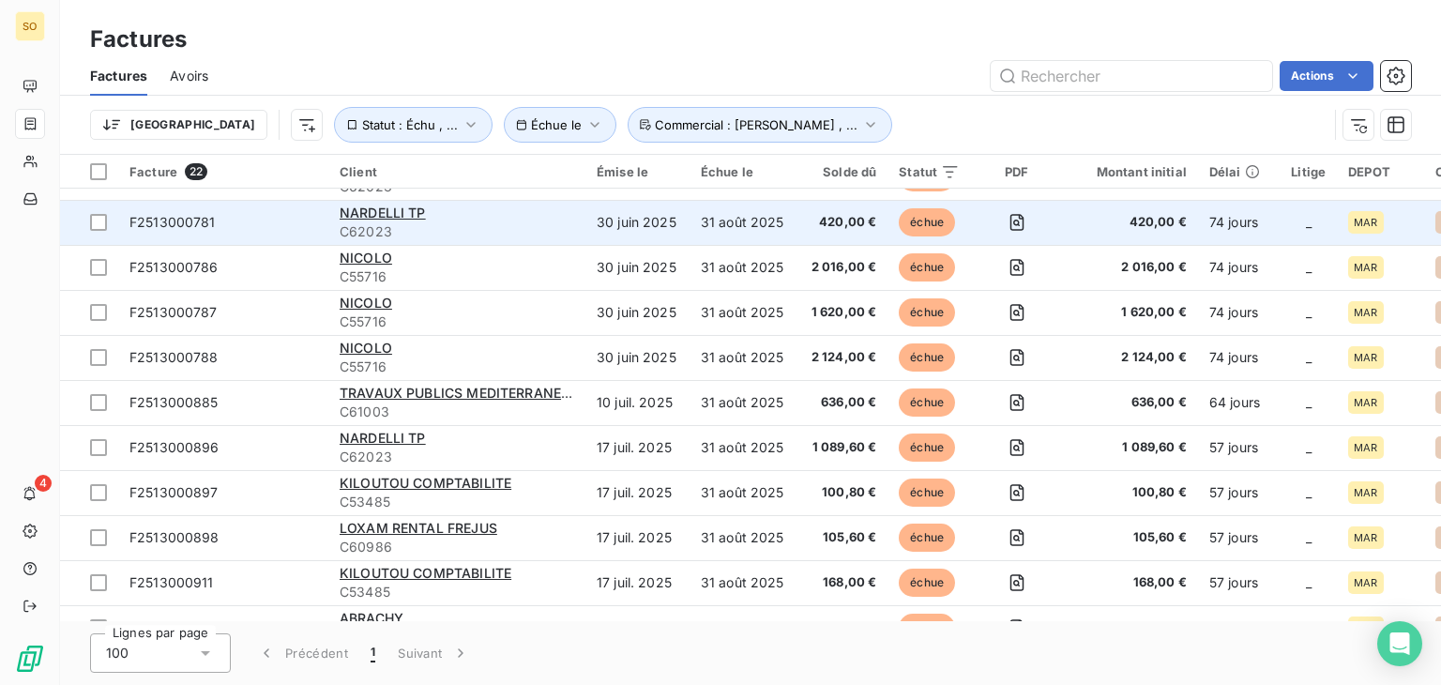
scroll to position [563, 0]
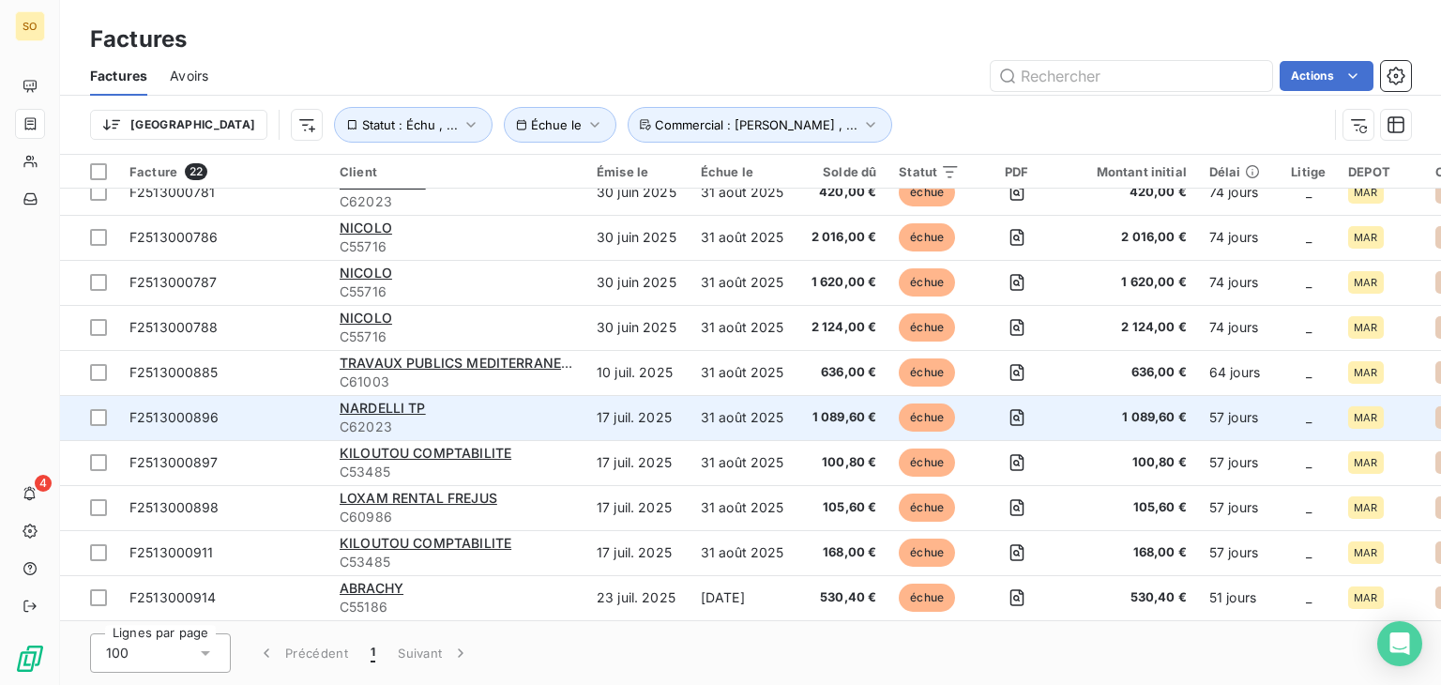
click at [491, 408] on div "NARDELLI TP" at bounding box center [457, 408] width 235 height 19
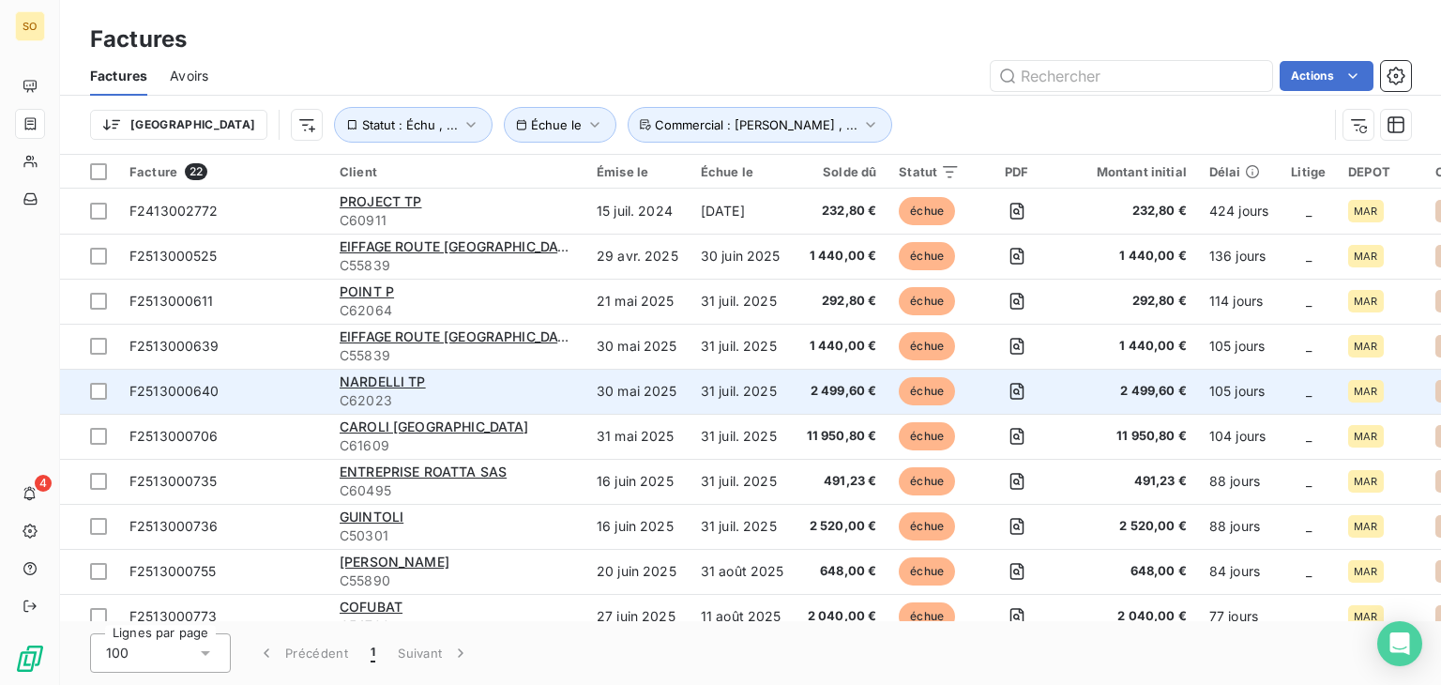
click at [469, 391] on span "C62023" at bounding box center [457, 400] width 235 height 19
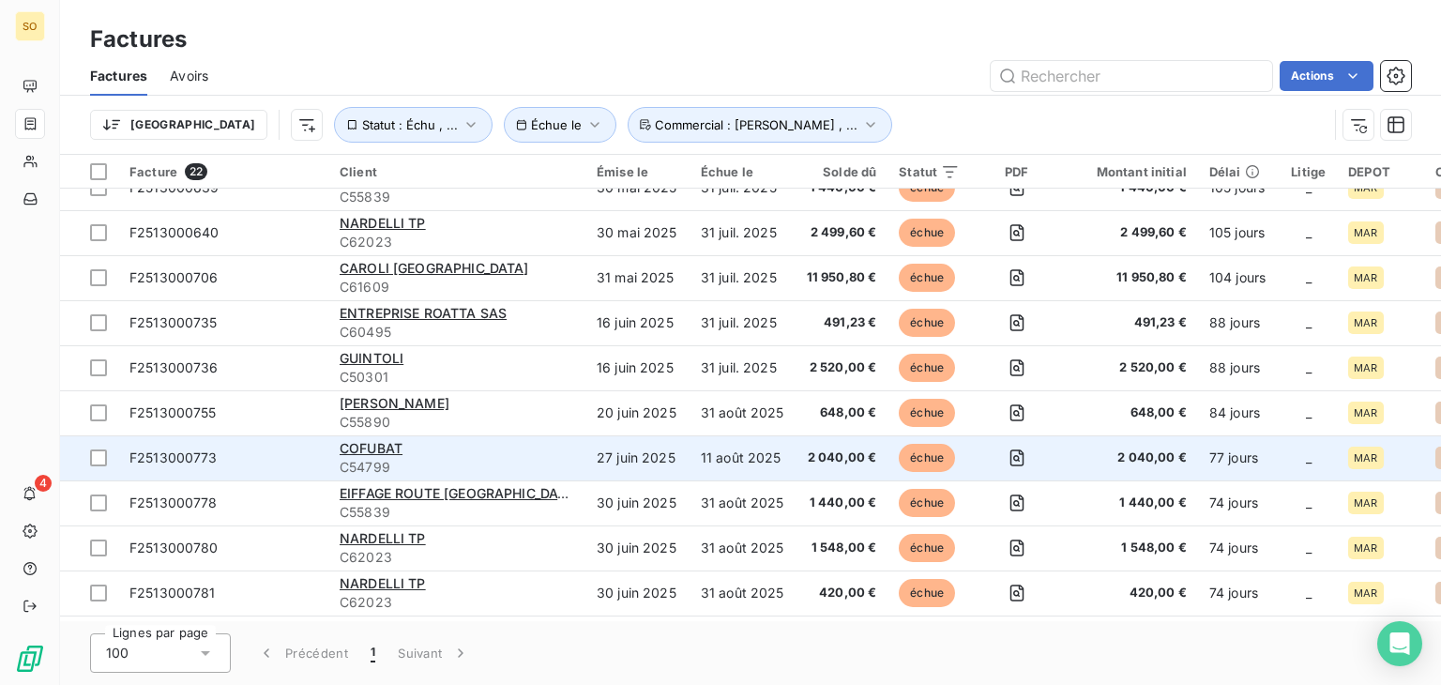
scroll to position [188, 0]
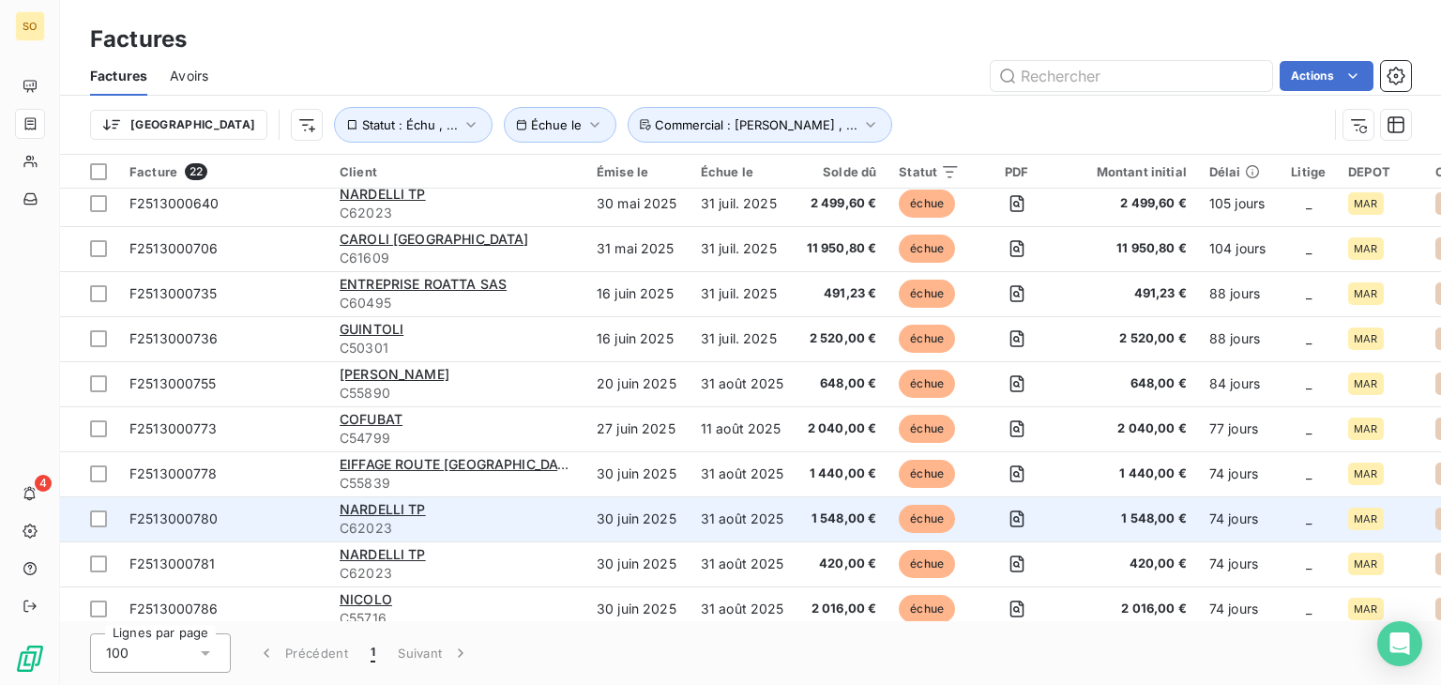
click at [514, 501] on div "NARDELLI TP" at bounding box center [457, 509] width 235 height 19
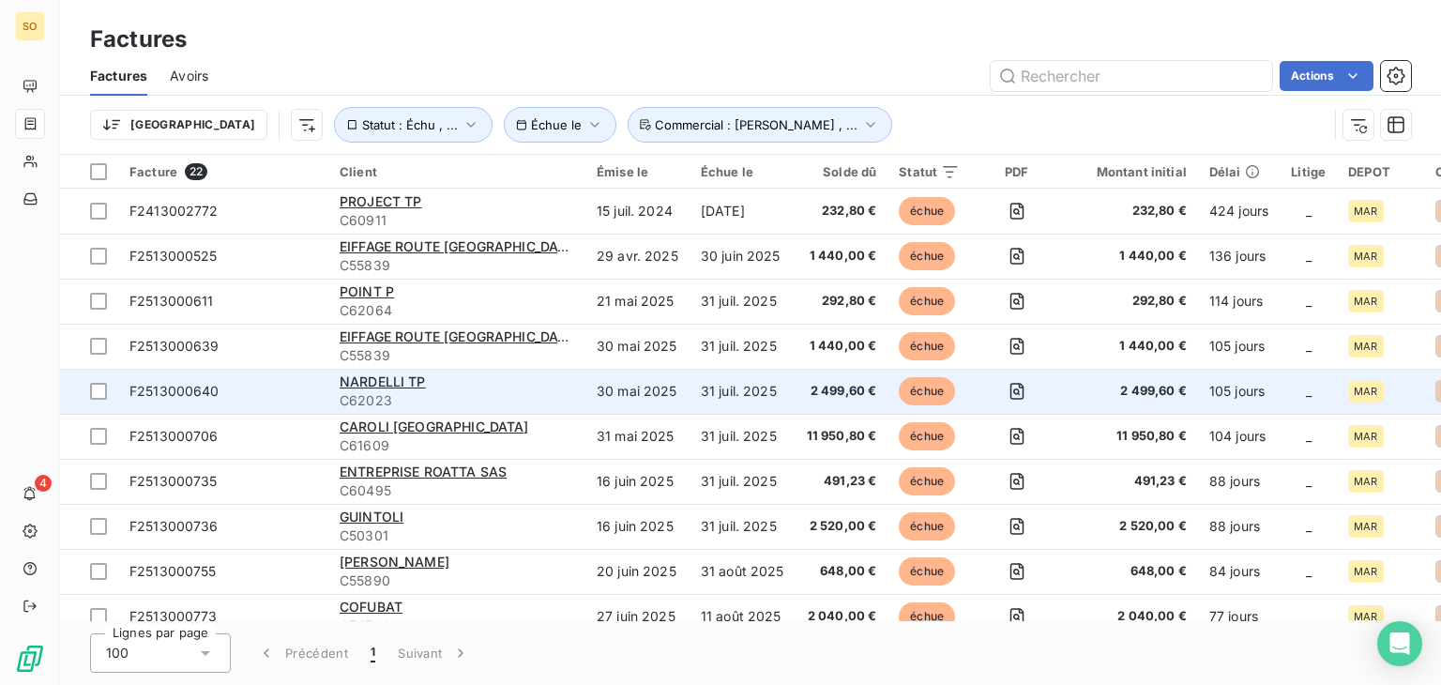
click at [498, 373] on div "NARDELLI TP" at bounding box center [457, 382] width 235 height 19
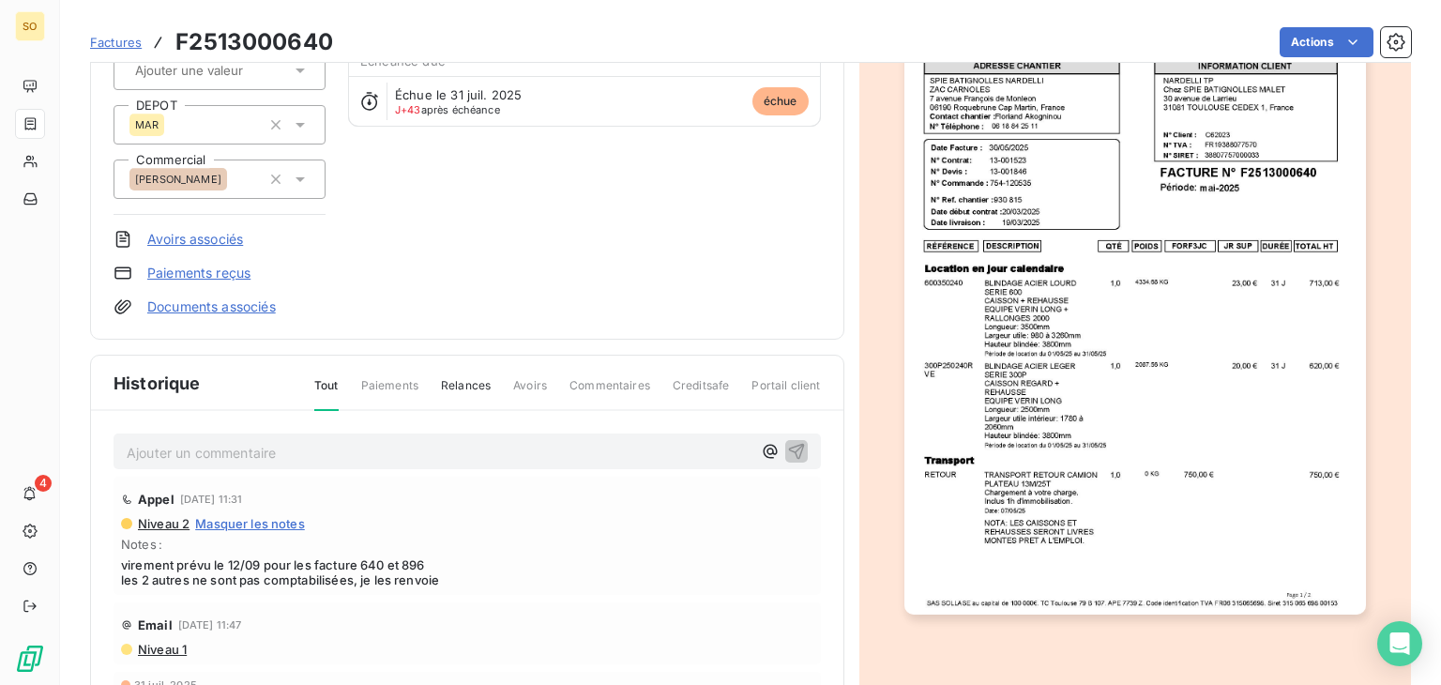
scroll to position [188, 0]
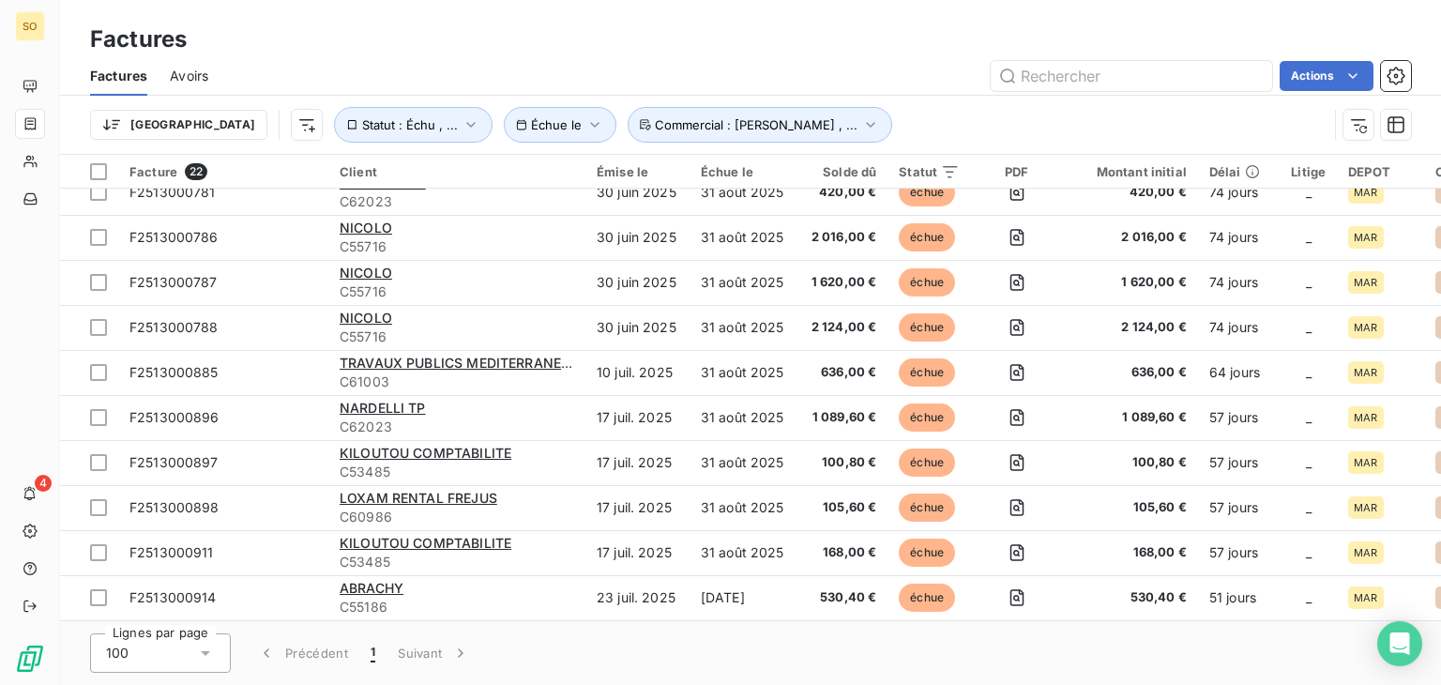
scroll to position [567, 0]
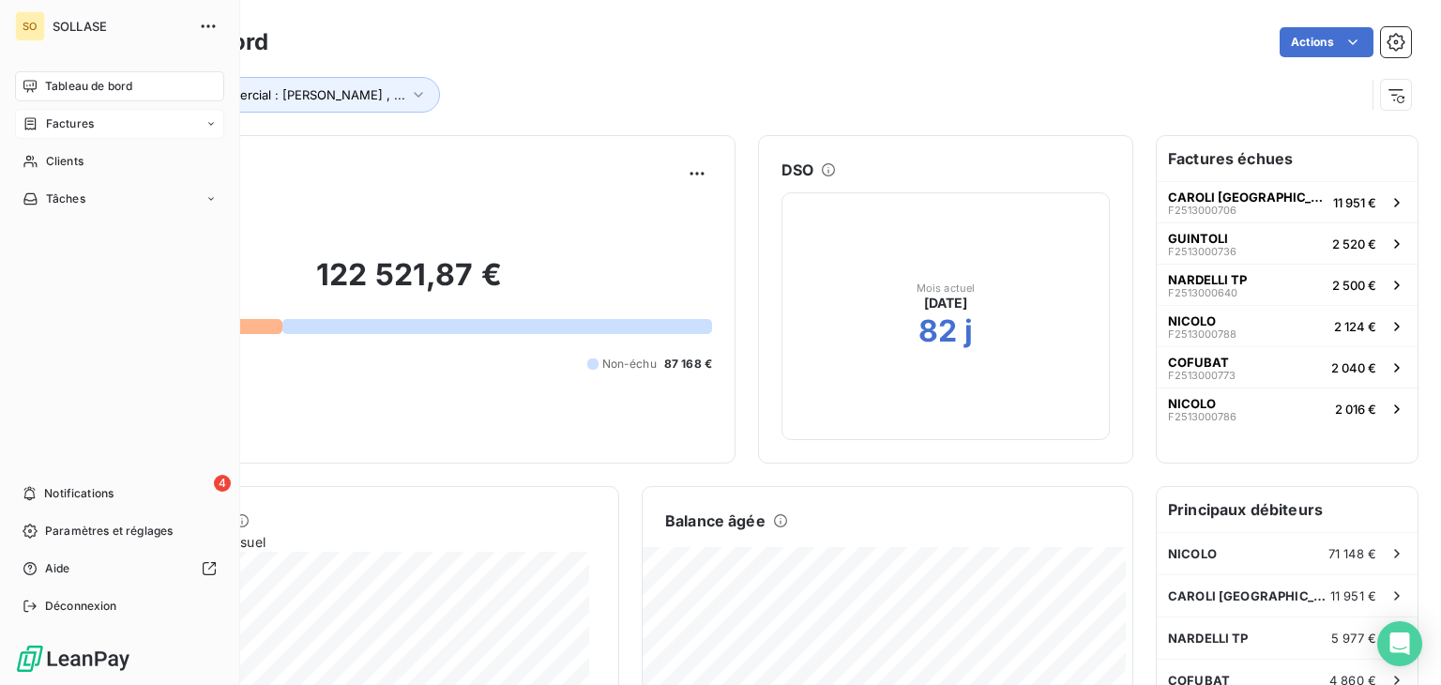
click at [210, 124] on icon at bounding box center [211, 123] width 6 height 3
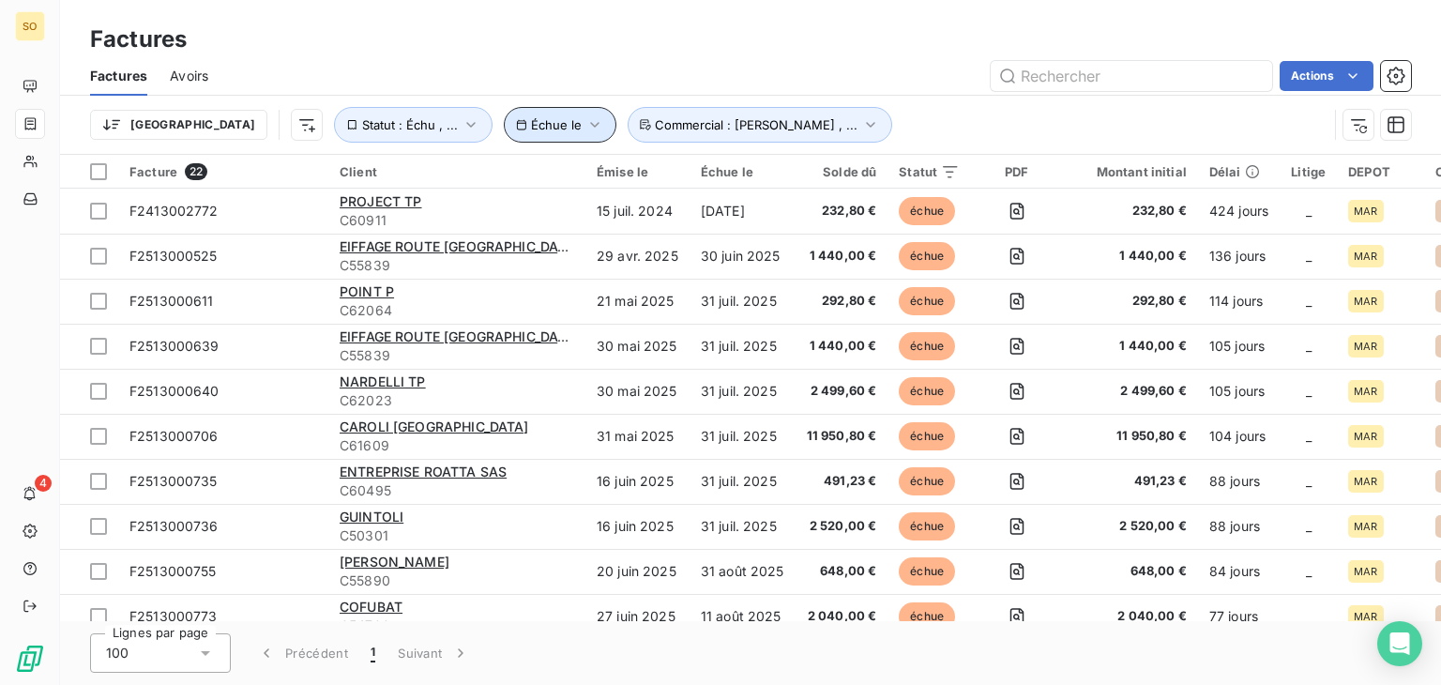
click at [586, 129] on icon "button" at bounding box center [595, 124] width 19 height 19
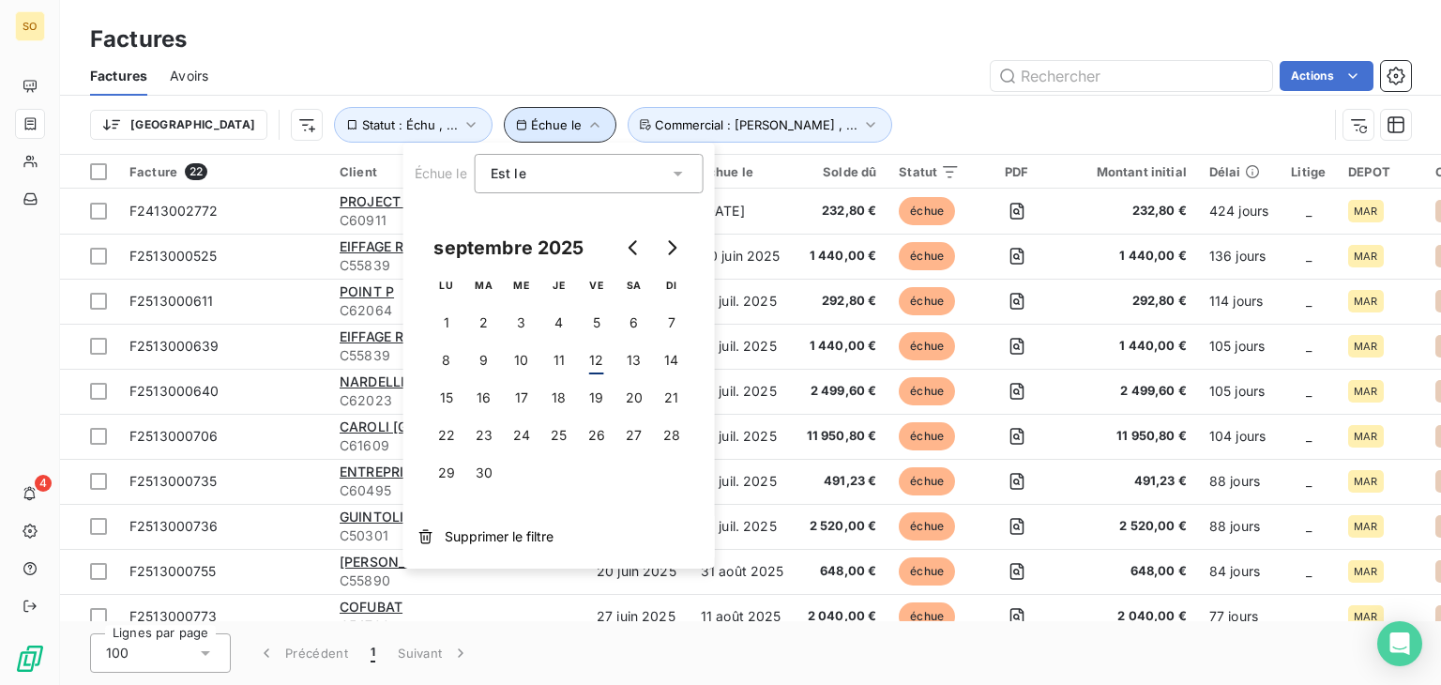
click at [586, 133] on icon "button" at bounding box center [595, 124] width 19 height 19
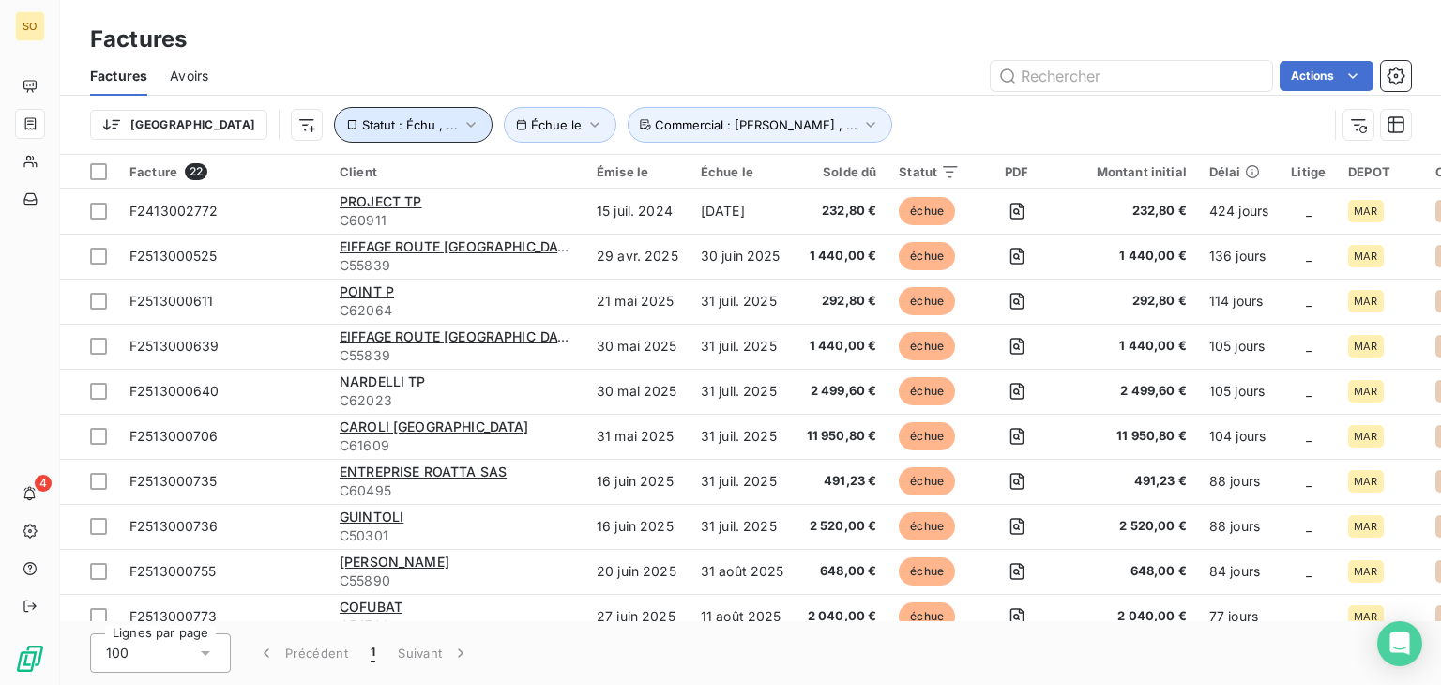
click at [462, 129] on icon "button" at bounding box center [471, 124] width 19 height 19
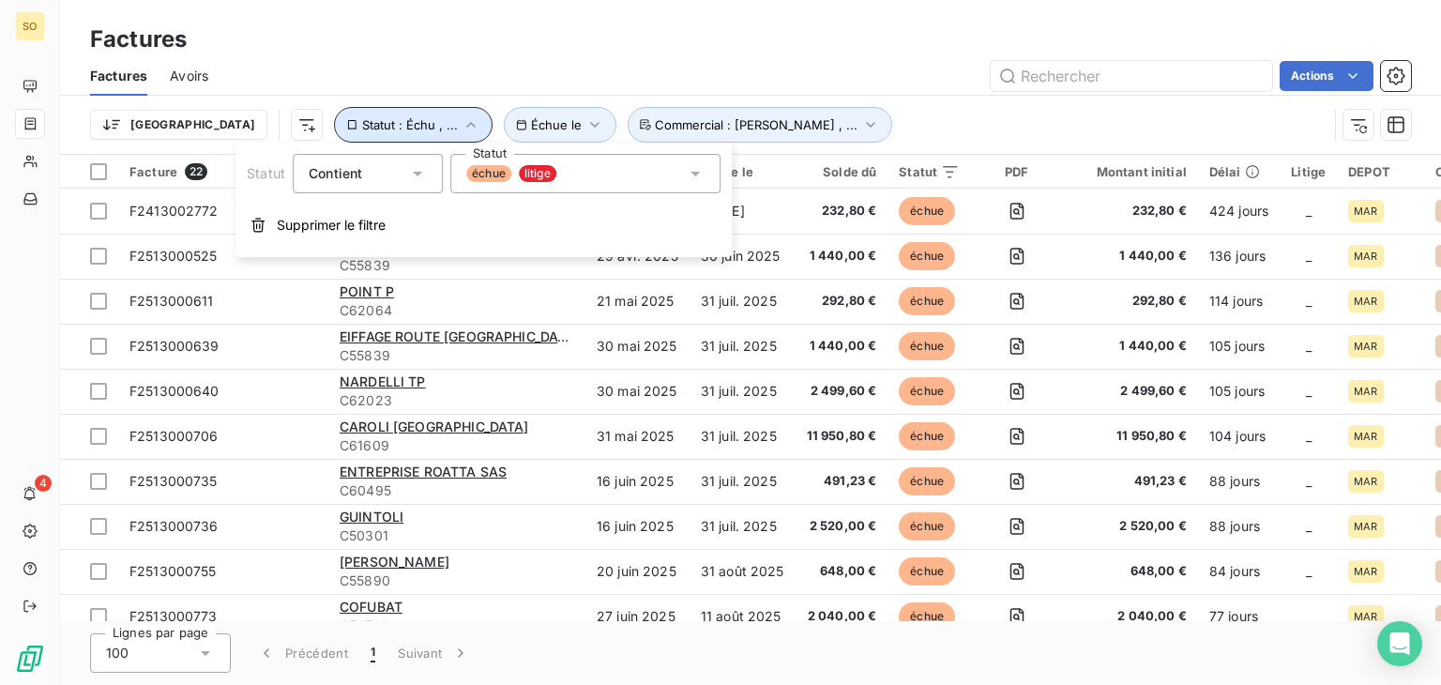
click at [362, 126] on span "Statut : Échu , ..." at bounding box center [410, 124] width 96 height 15
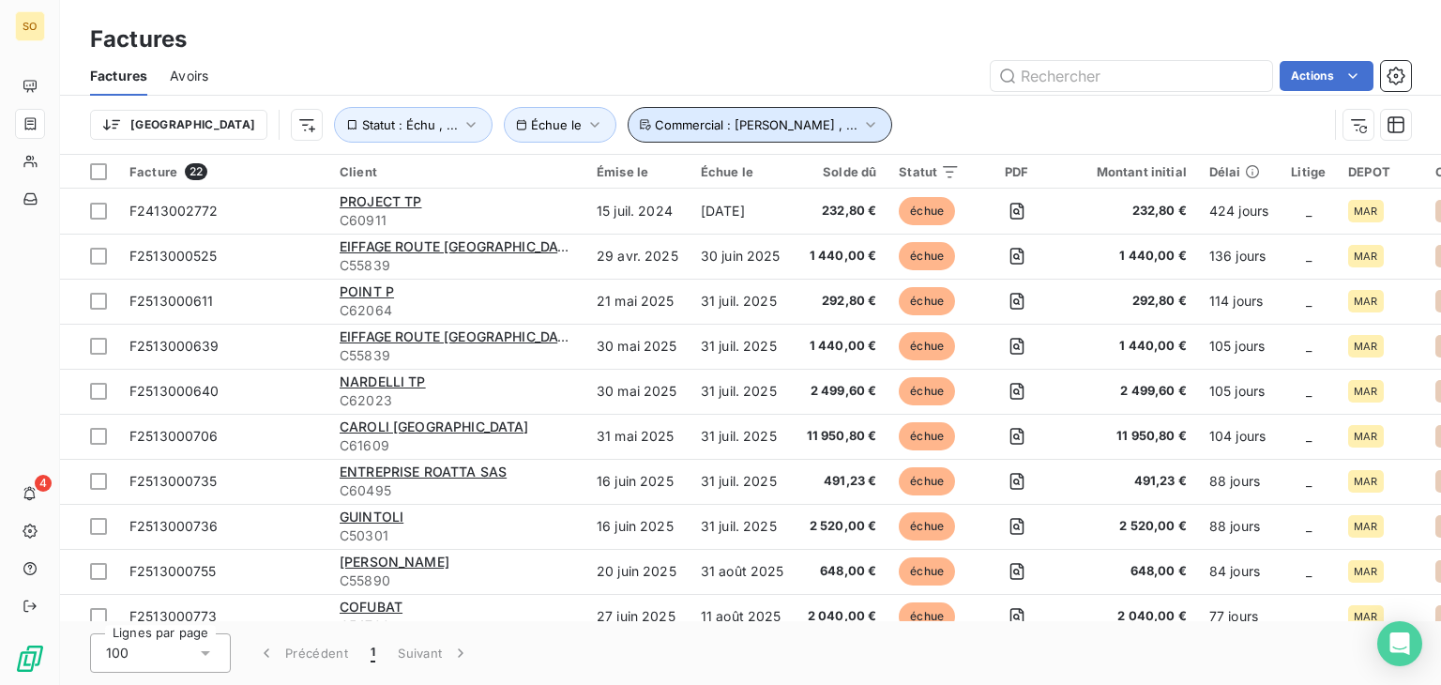
click at [861, 124] on icon "button" at bounding box center [870, 124] width 19 height 19
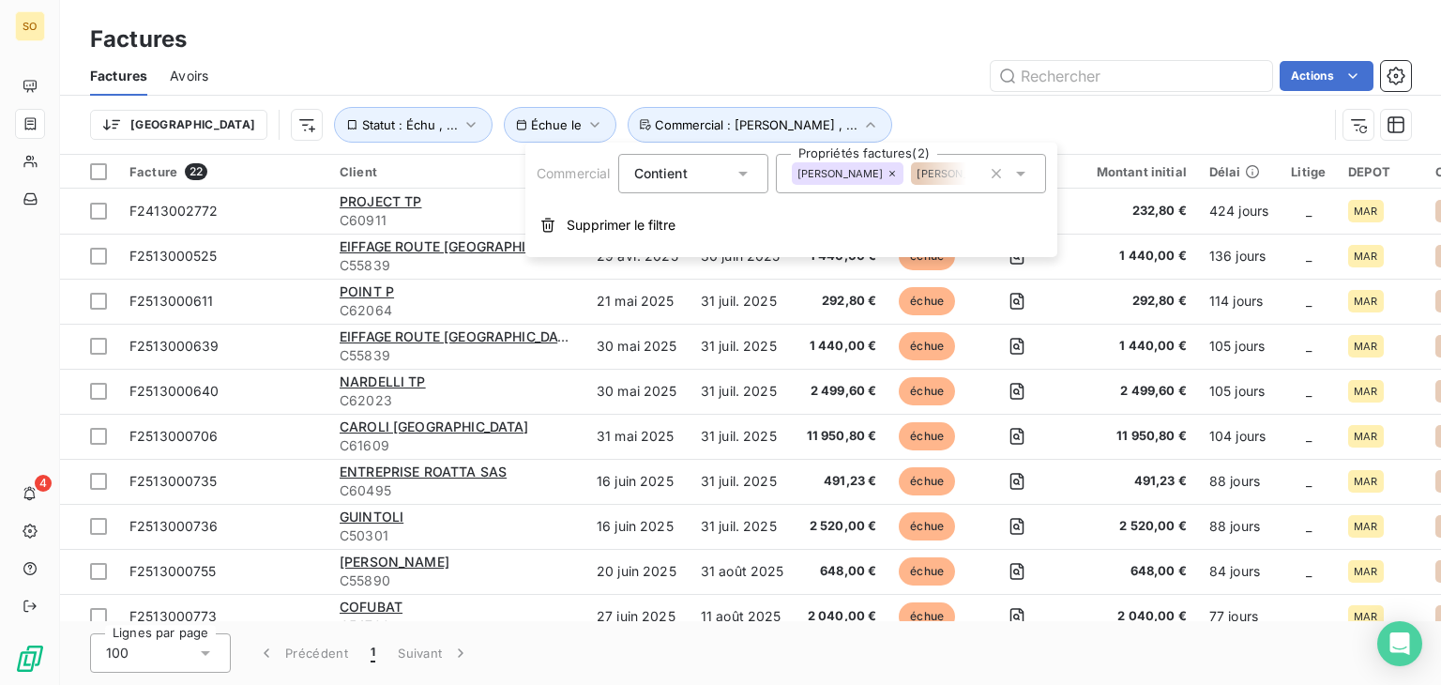
click at [1025, 174] on icon at bounding box center [1021, 173] width 19 height 19
